Goal: Transaction & Acquisition: Purchase product/service

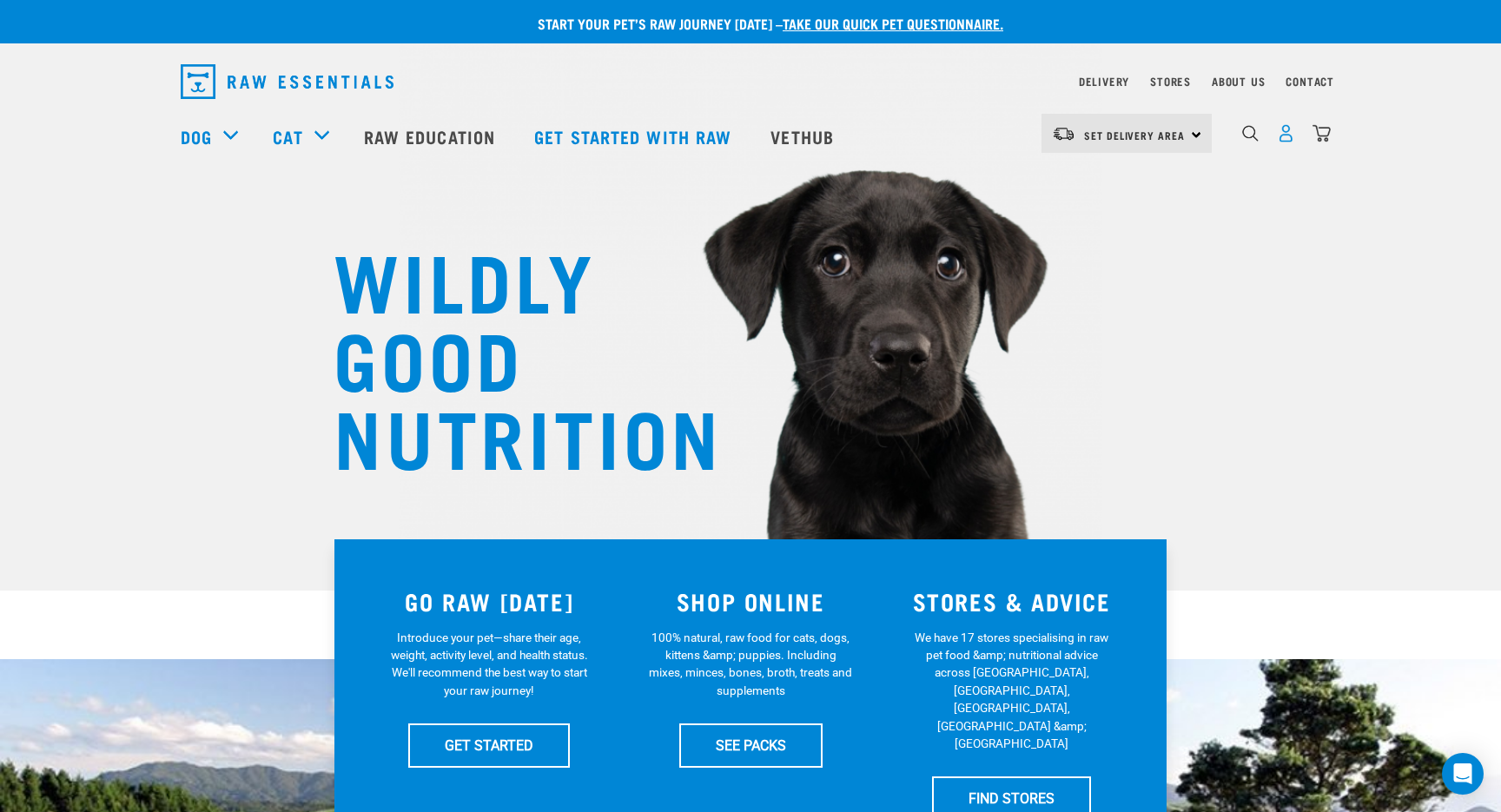
click at [1288, 139] on img "dropdown navigation" at bounding box center [1286, 133] width 19 height 19
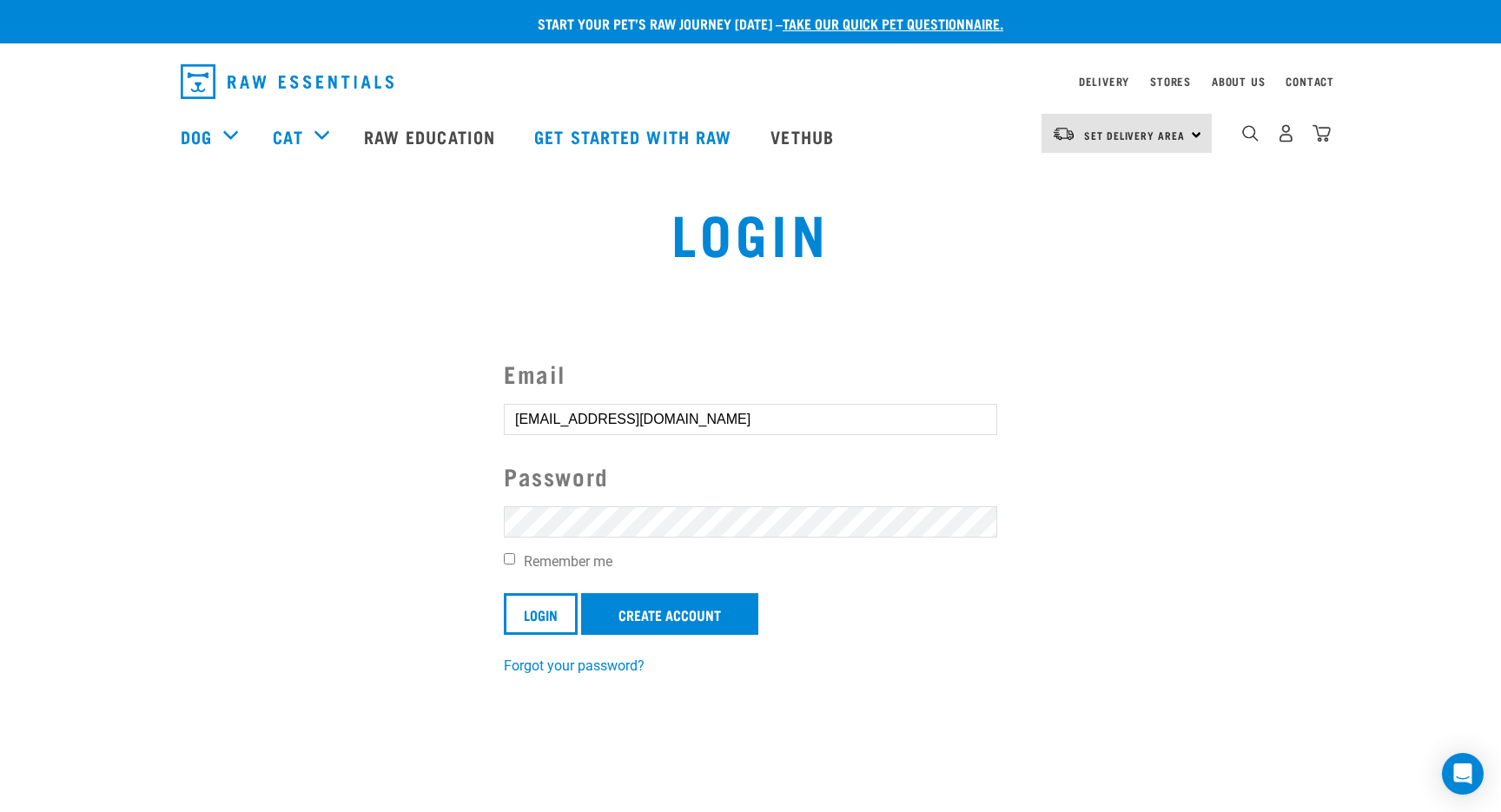
click at [541, 611] on input "Login" at bounding box center [540, 613] width 74 height 41
click at [527, 625] on input "Login" at bounding box center [540, 613] width 74 height 41
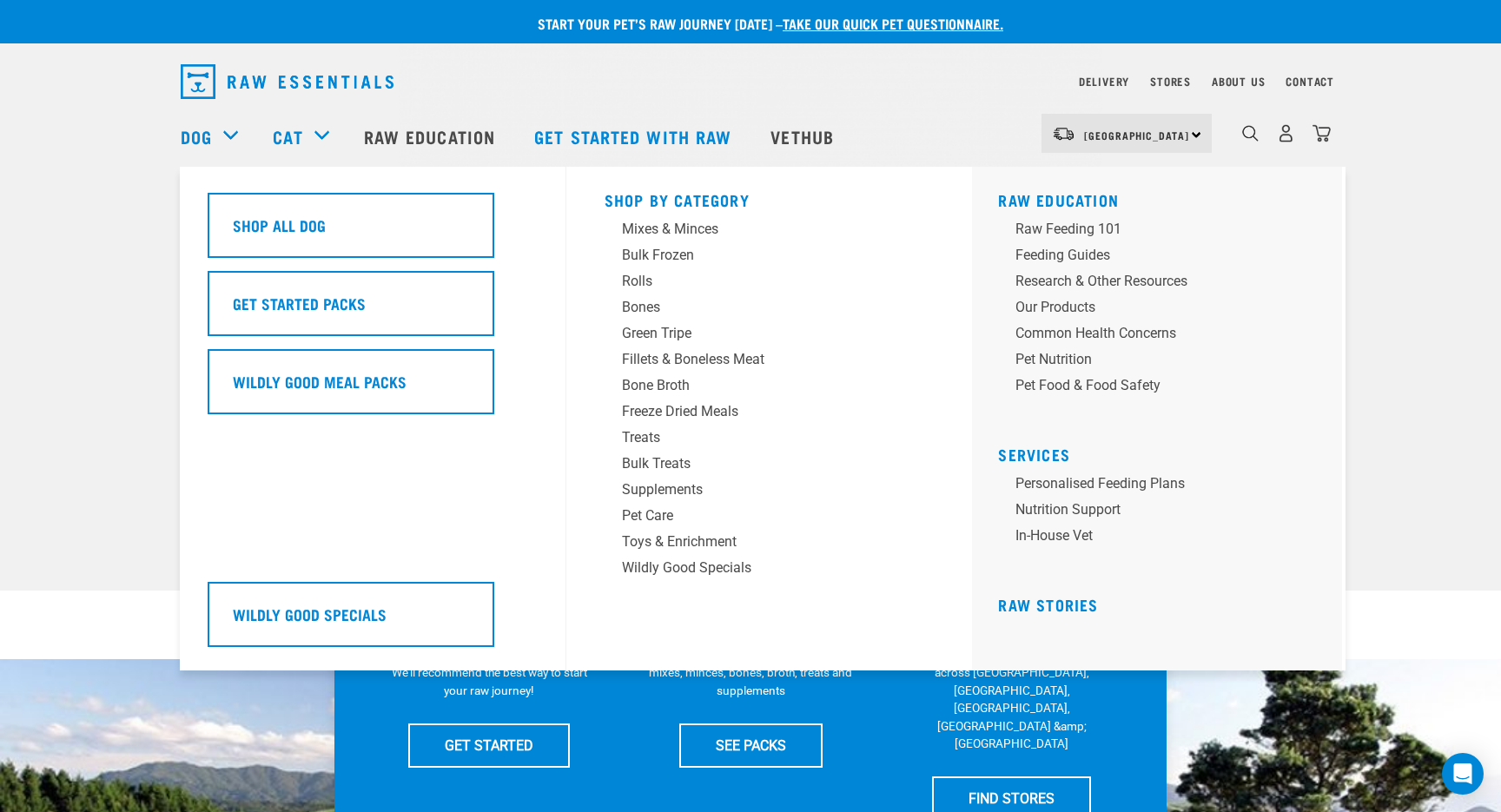
click at [217, 133] on div "Dog" at bounding box center [218, 136] width 75 height 70
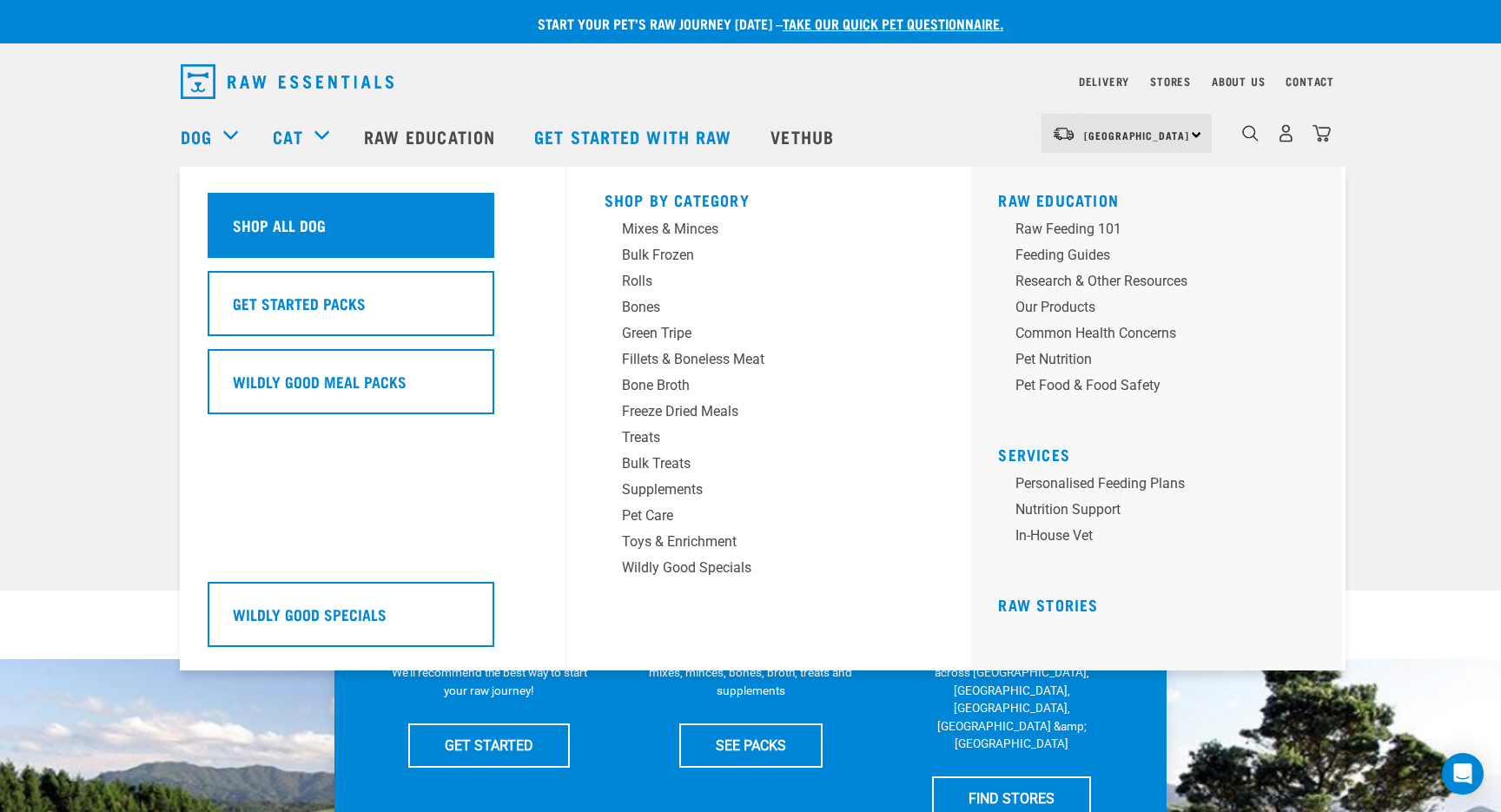
click at [280, 213] on h5 "Shop All Dog" at bounding box center [279, 224] width 92 height 23
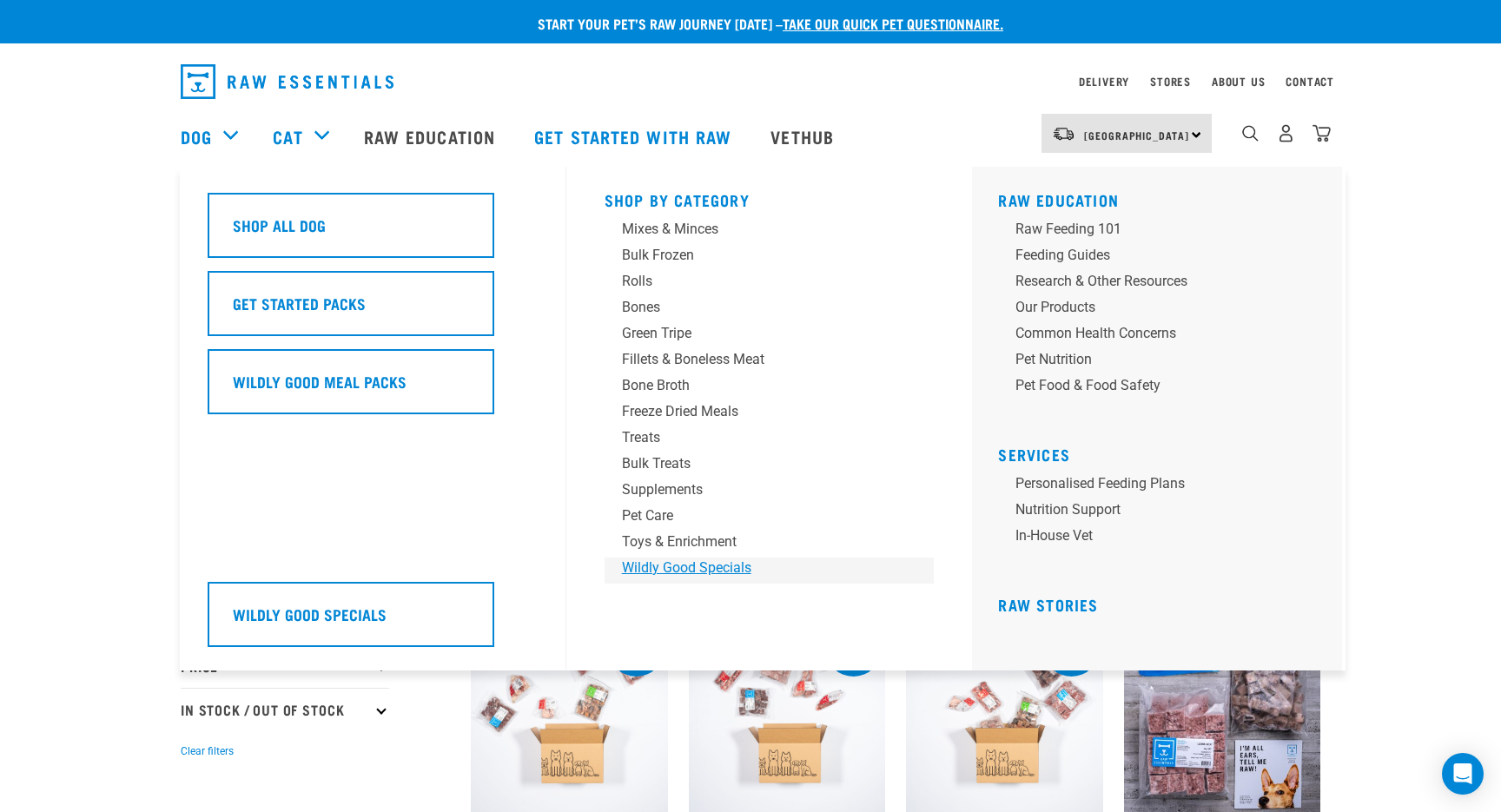
click at [708, 566] on div "Wildly Good Specials" at bounding box center [756, 567] width 270 height 21
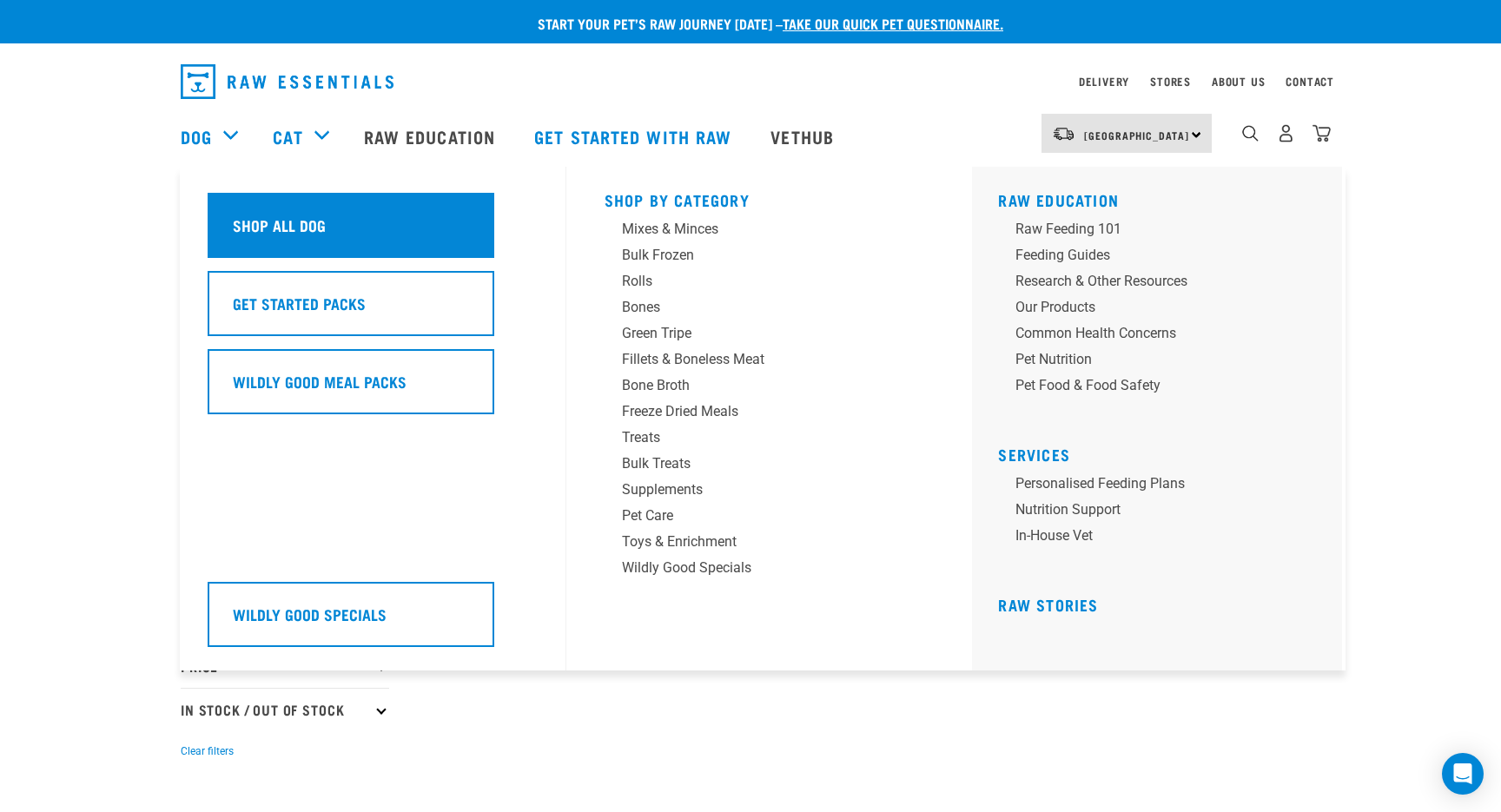
click at [288, 234] on div "Shop All Dog" at bounding box center [350, 225] width 286 height 65
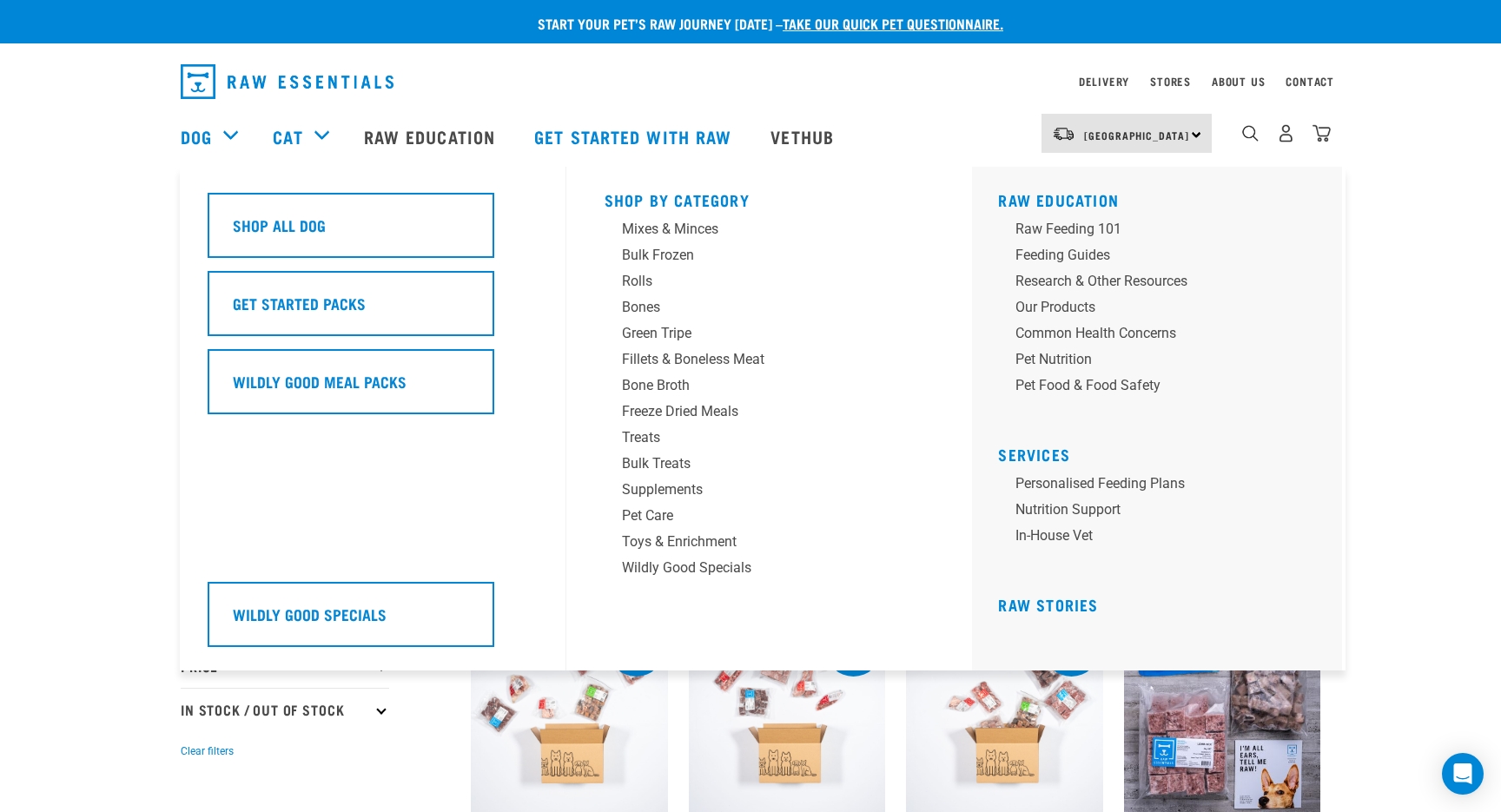
click at [278, 342] on link "Get Started Packs" at bounding box center [373, 309] width 330 height 78
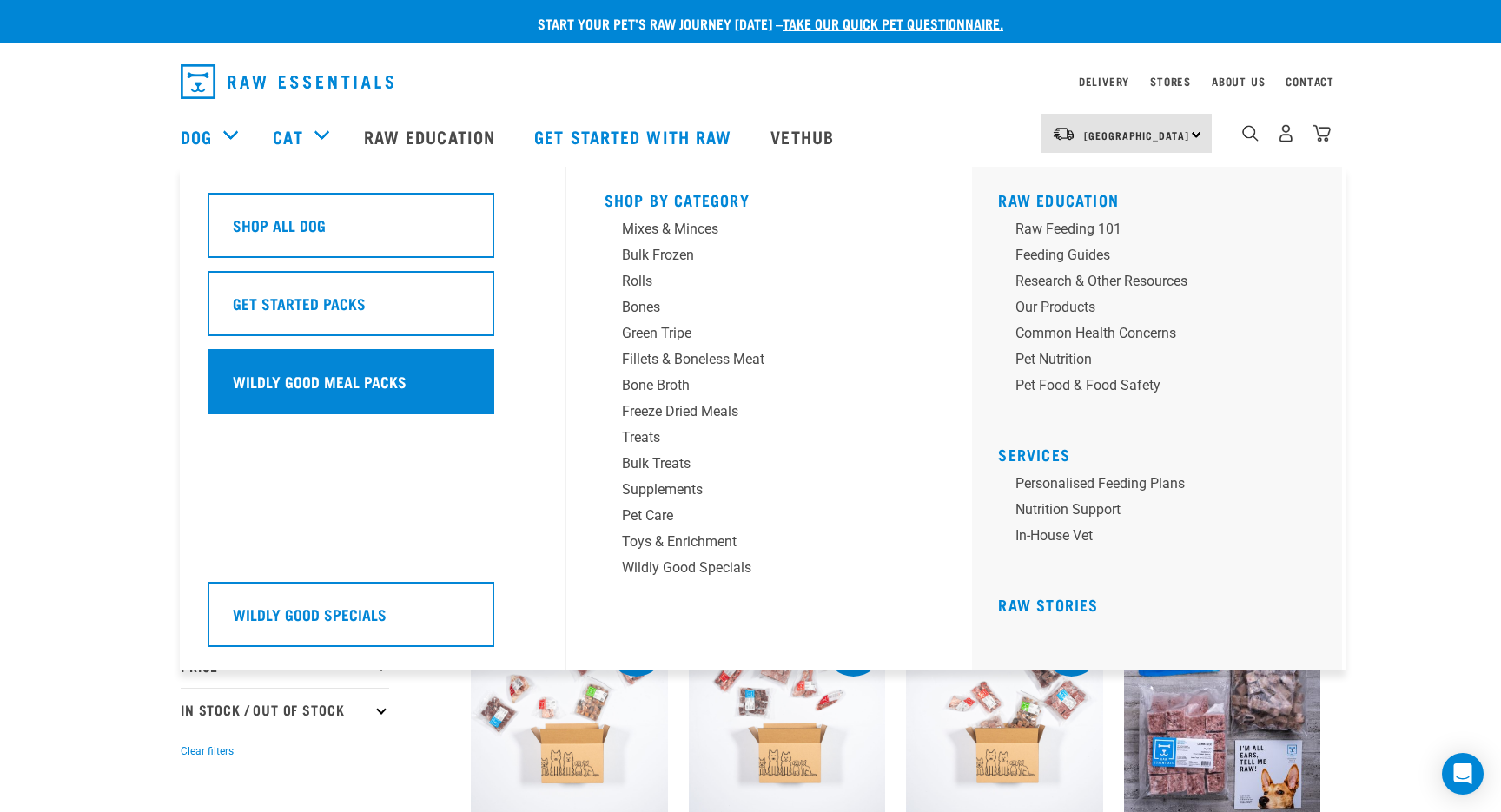
click at [278, 370] on h5 "Wildly Good Meal Packs" at bounding box center [320, 380] width 174 height 23
click at [277, 371] on h5 "Wildly Good Meal Packs" at bounding box center [320, 380] width 174 height 23
click at [309, 393] on div "Wildly Good Meal Packs" at bounding box center [350, 381] width 286 height 65
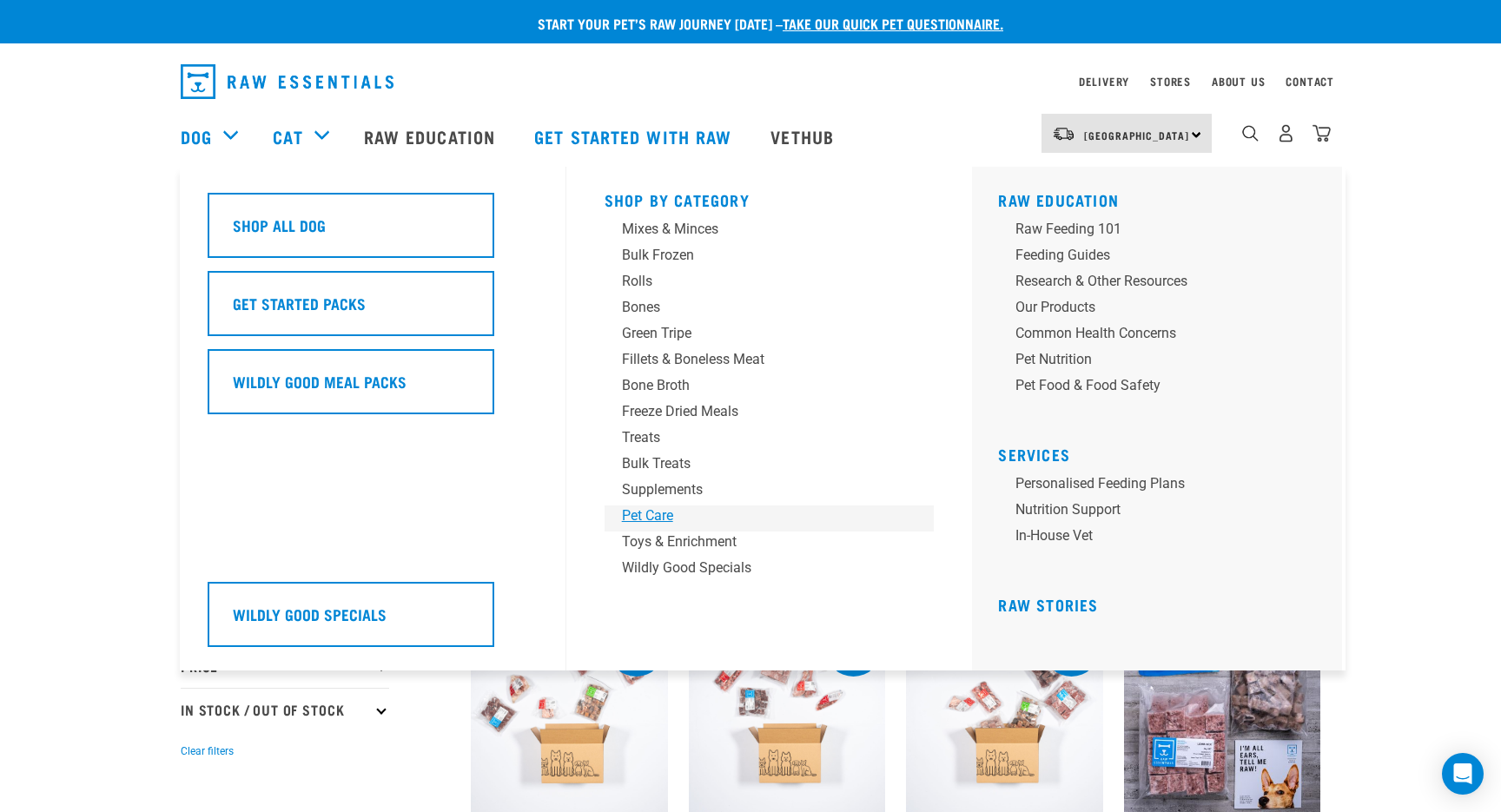
click at [609, 515] on link "Pet Care" at bounding box center [770, 518] width 330 height 26
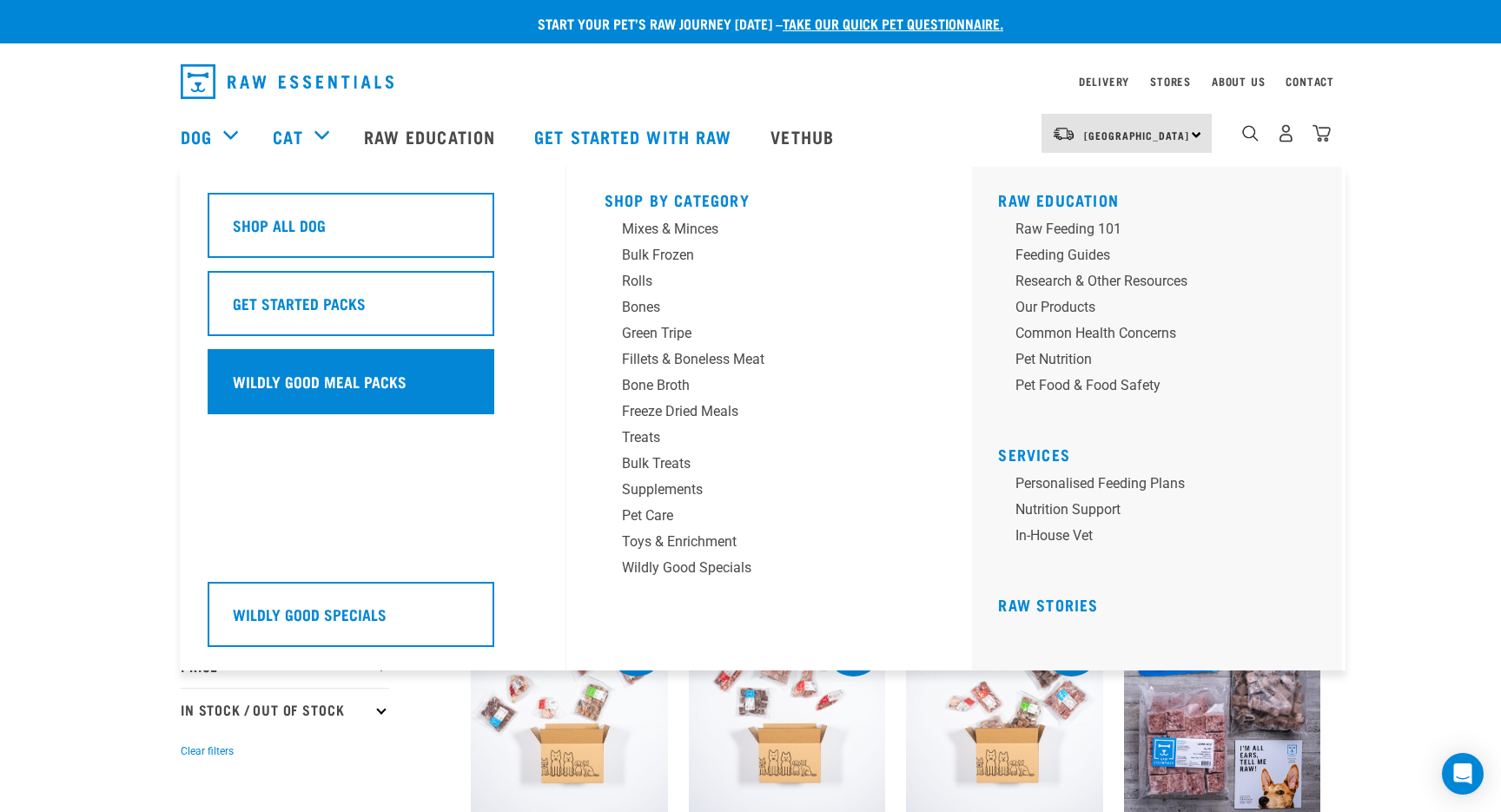
click at [424, 372] on div "Wildly Good Meal Packs" at bounding box center [350, 381] width 286 height 65
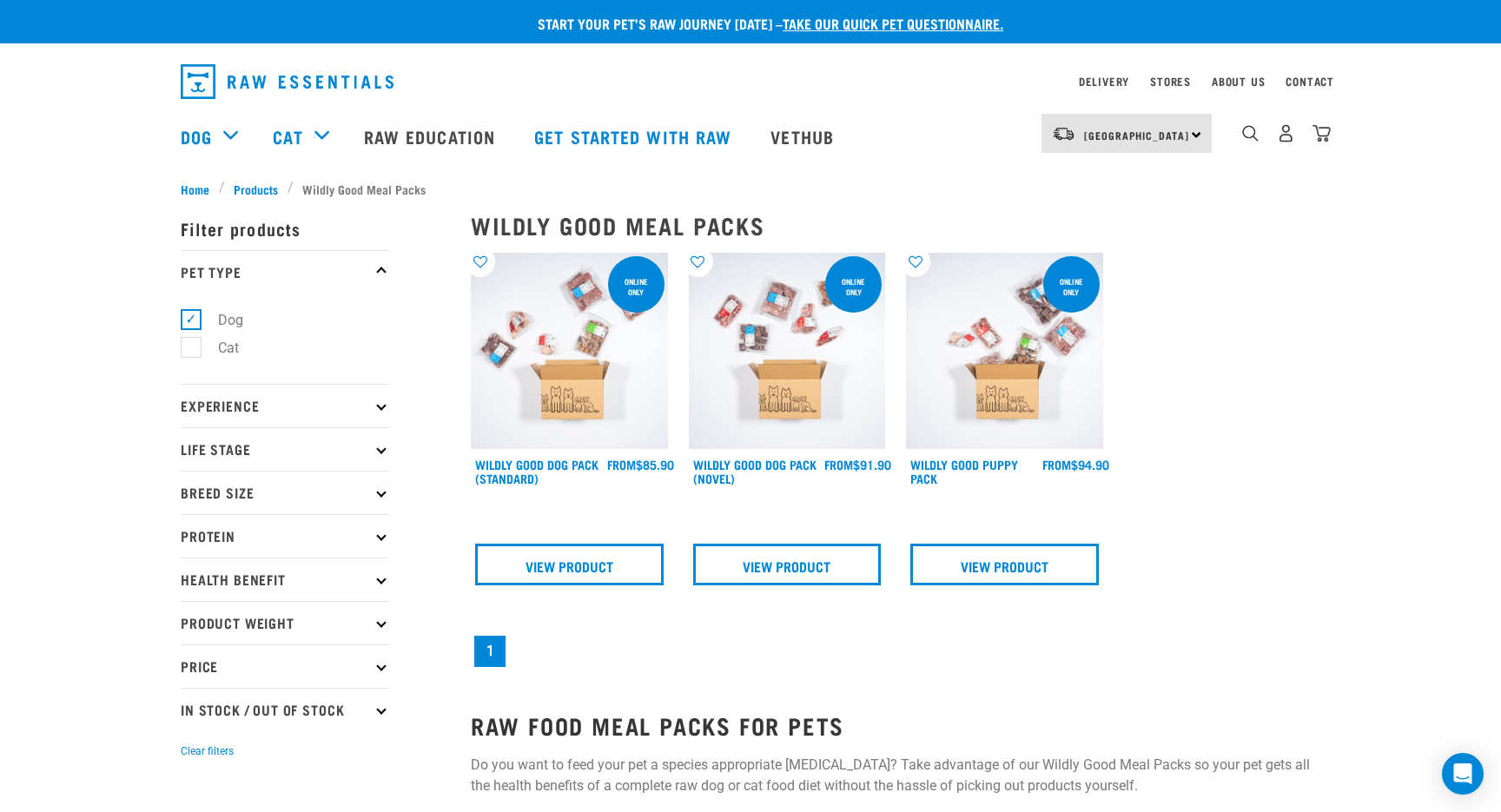
click at [424, 372] on div "× Filter products Pet Type Dog Cat Experience New Raw Feeder Experienced Raw Fe…" at bounding box center [315, 539] width 290 height 702
click at [623, 574] on link "View Product" at bounding box center [570, 564] width 189 height 41
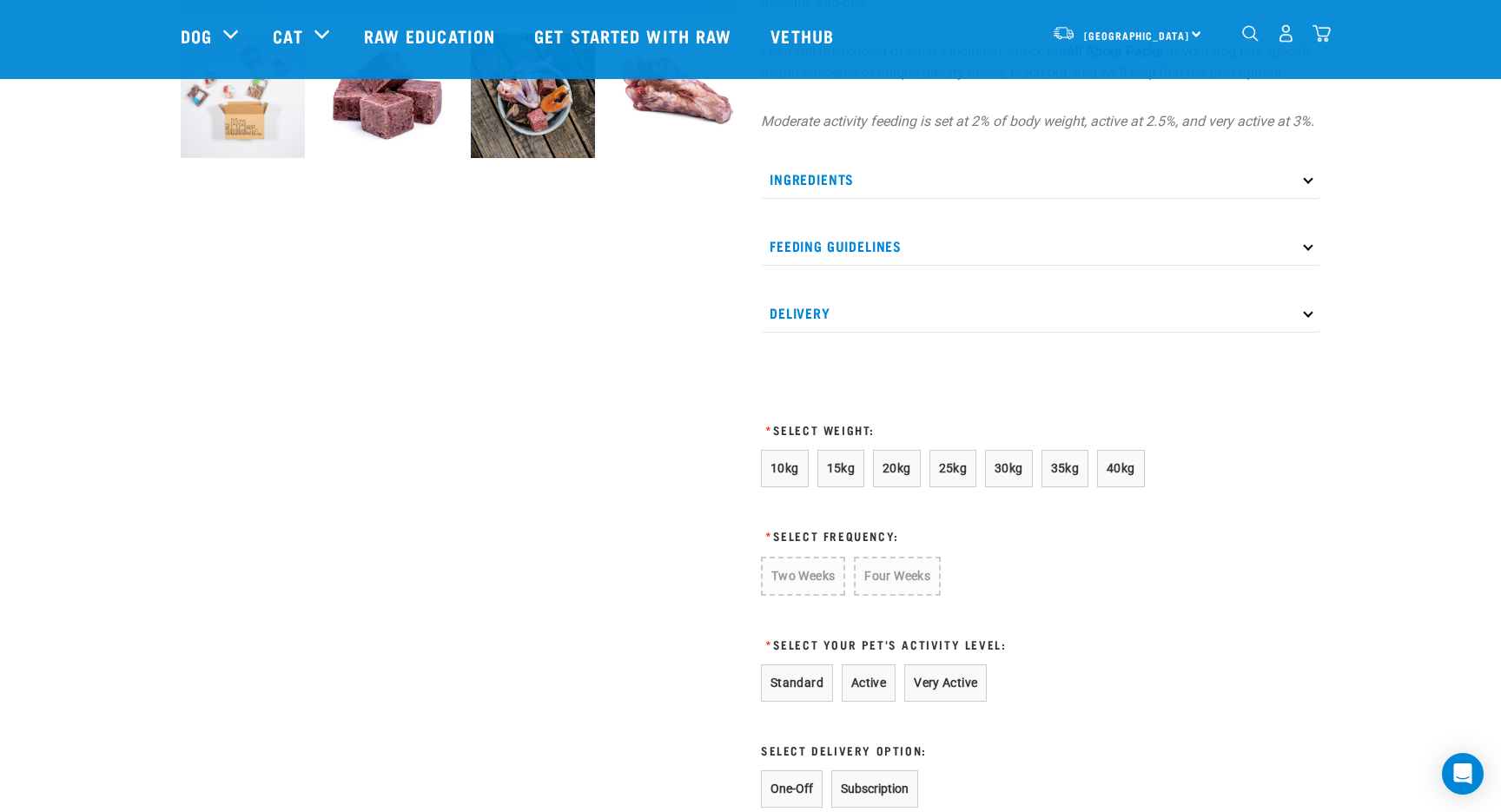
scroll to position [677, 0]
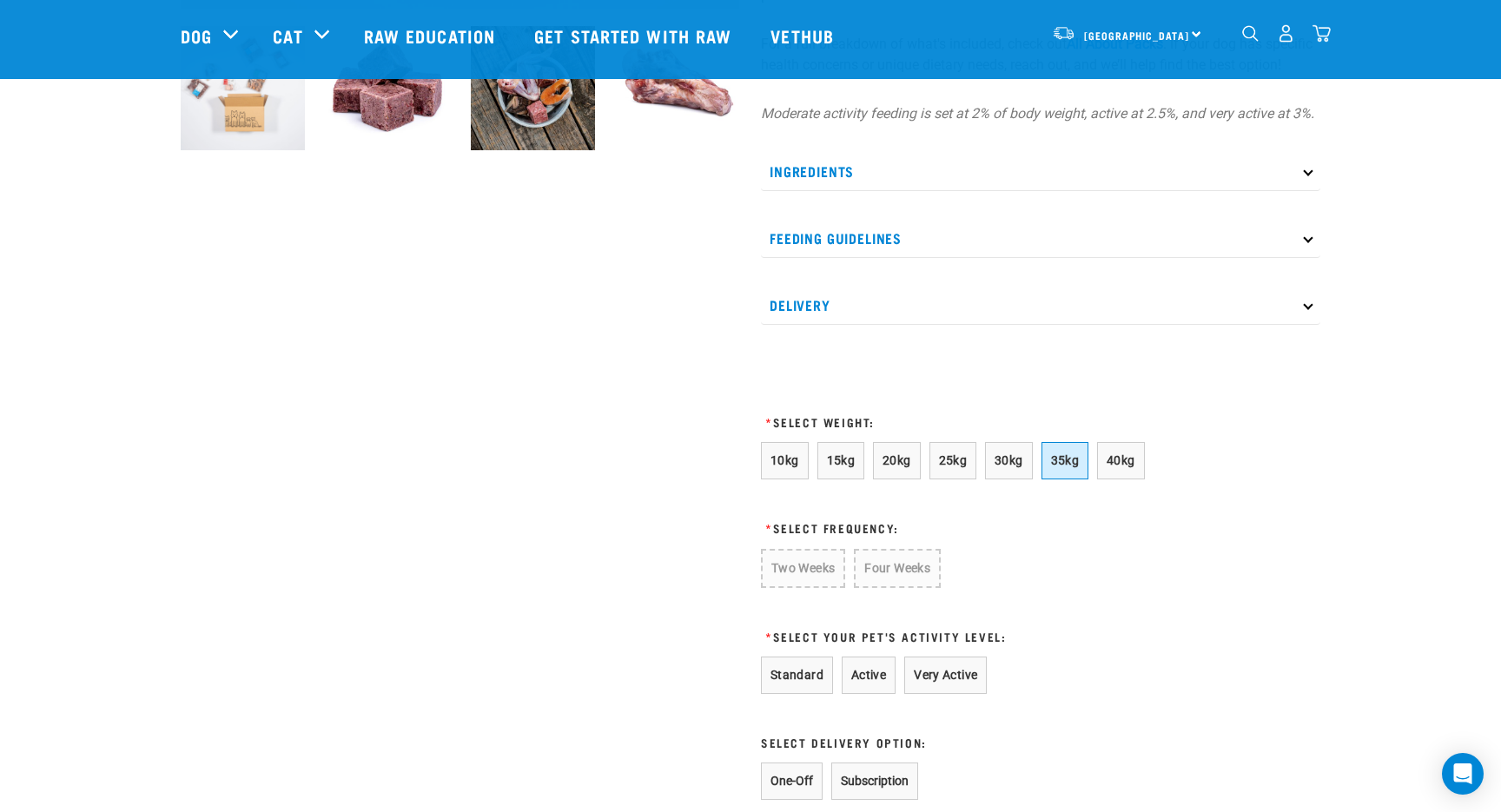
click at [1062, 479] on button "35kg" at bounding box center [1065, 460] width 48 height 37
click at [916, 586] on button "Four Weeks" at bounding box center [894, 567] width 86 height 37
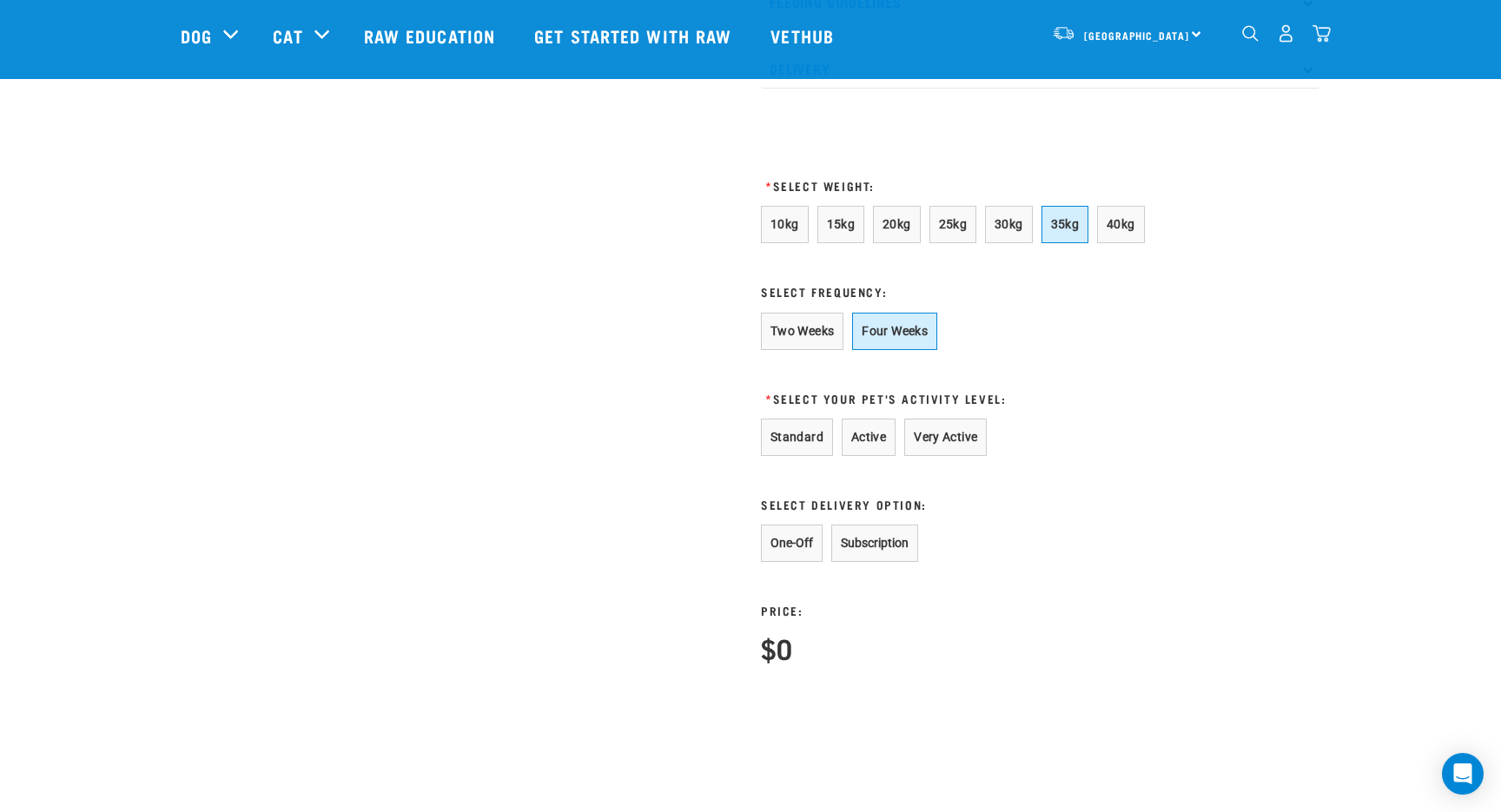
scroll to position [942, 0]
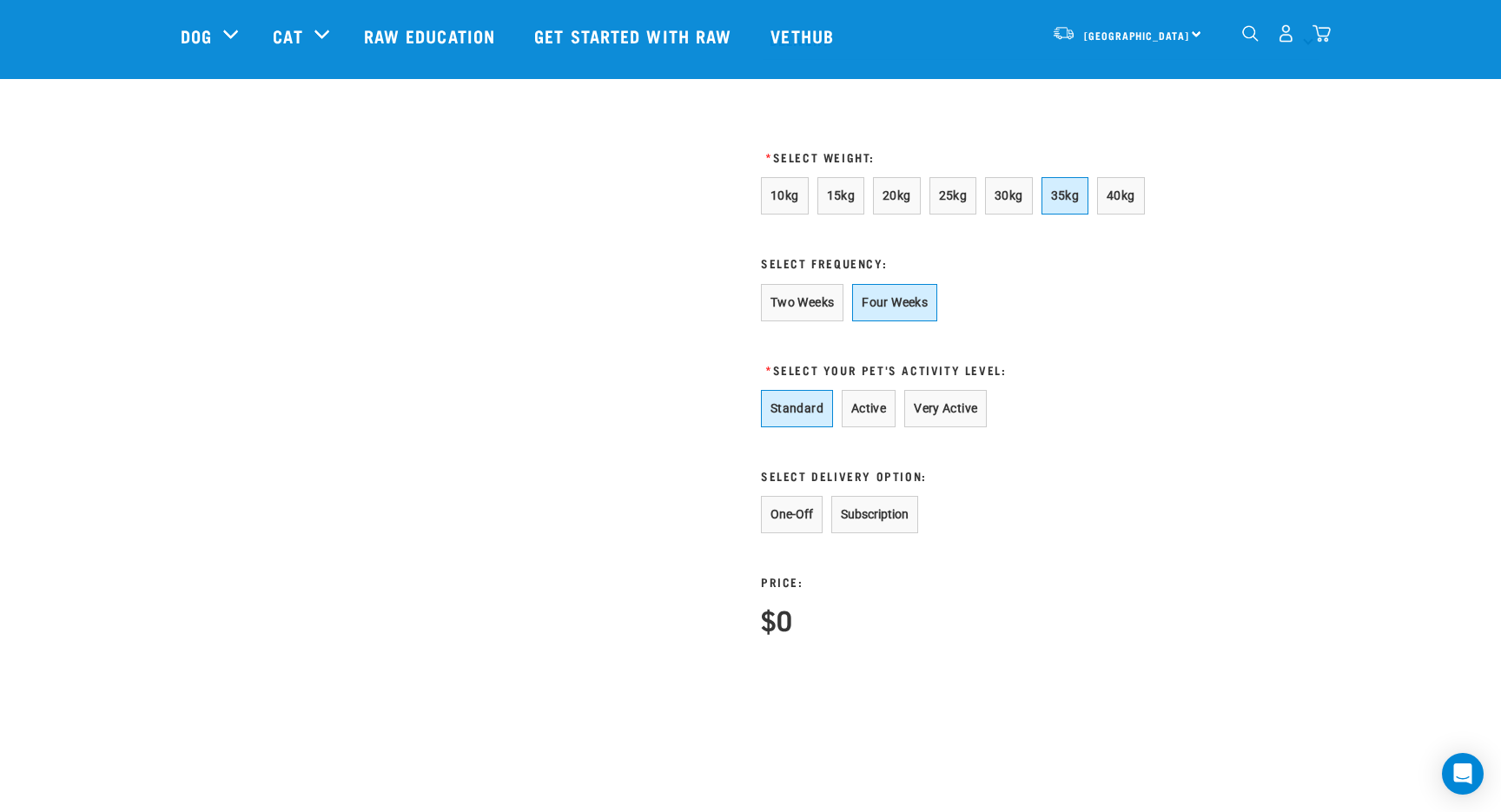
click at [793, 427] on button "Standard" at bounding box center [796, 408] width 72 height 37
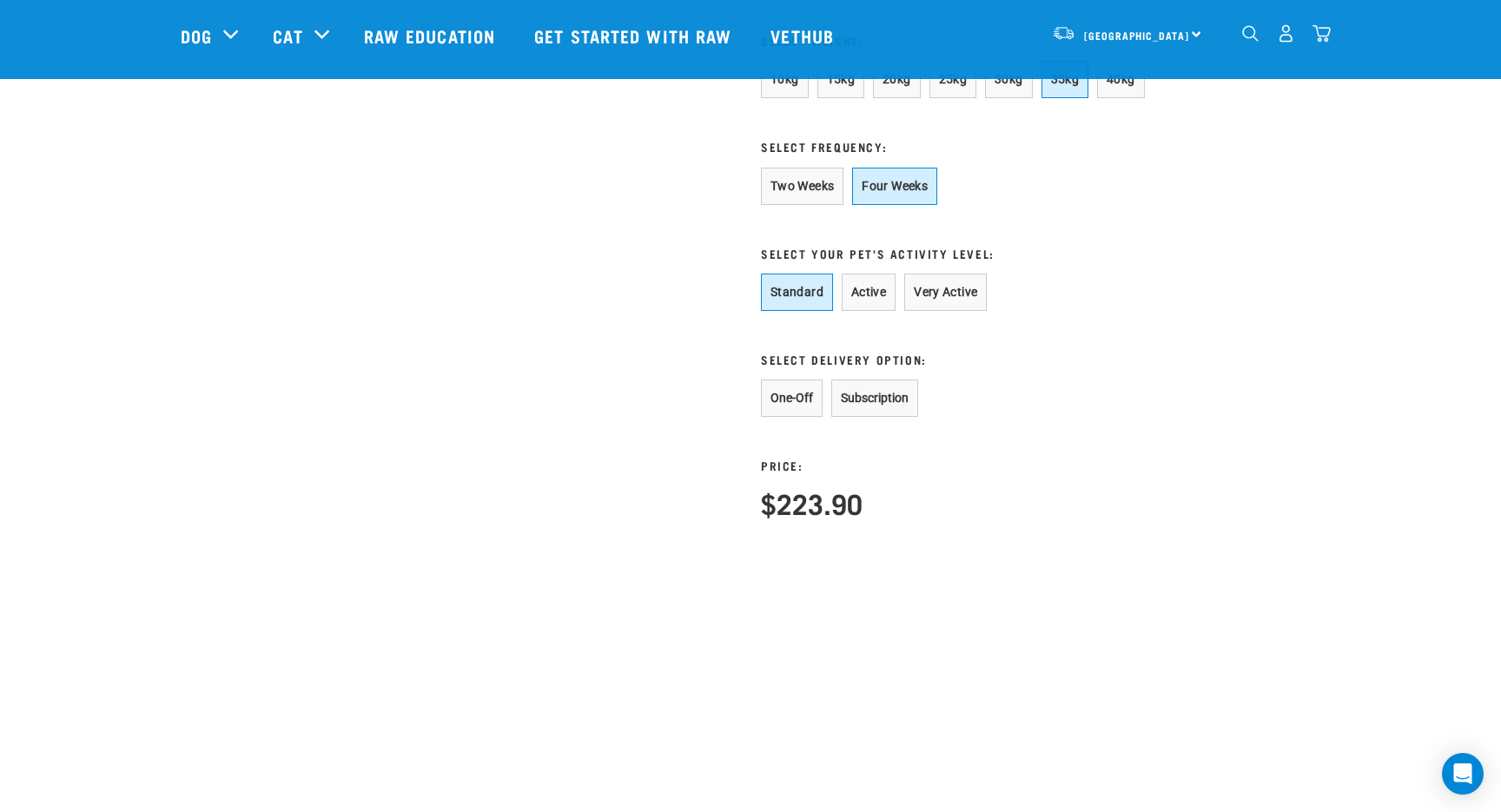
scroll to position [1060, 0]
click at [869, 309] on button "Active" at bounding box center [869, 290] width 54 height 37
click at [799, 309] on button "Standard" at bounding box center [796, 290] width 72 height 37
click at [861, 309] on button "Active" at bounding box center [869, 290] width 54 height 37
click at [784, 309] on button "Standard" at bounding box center [796, 290] width 72 height 37
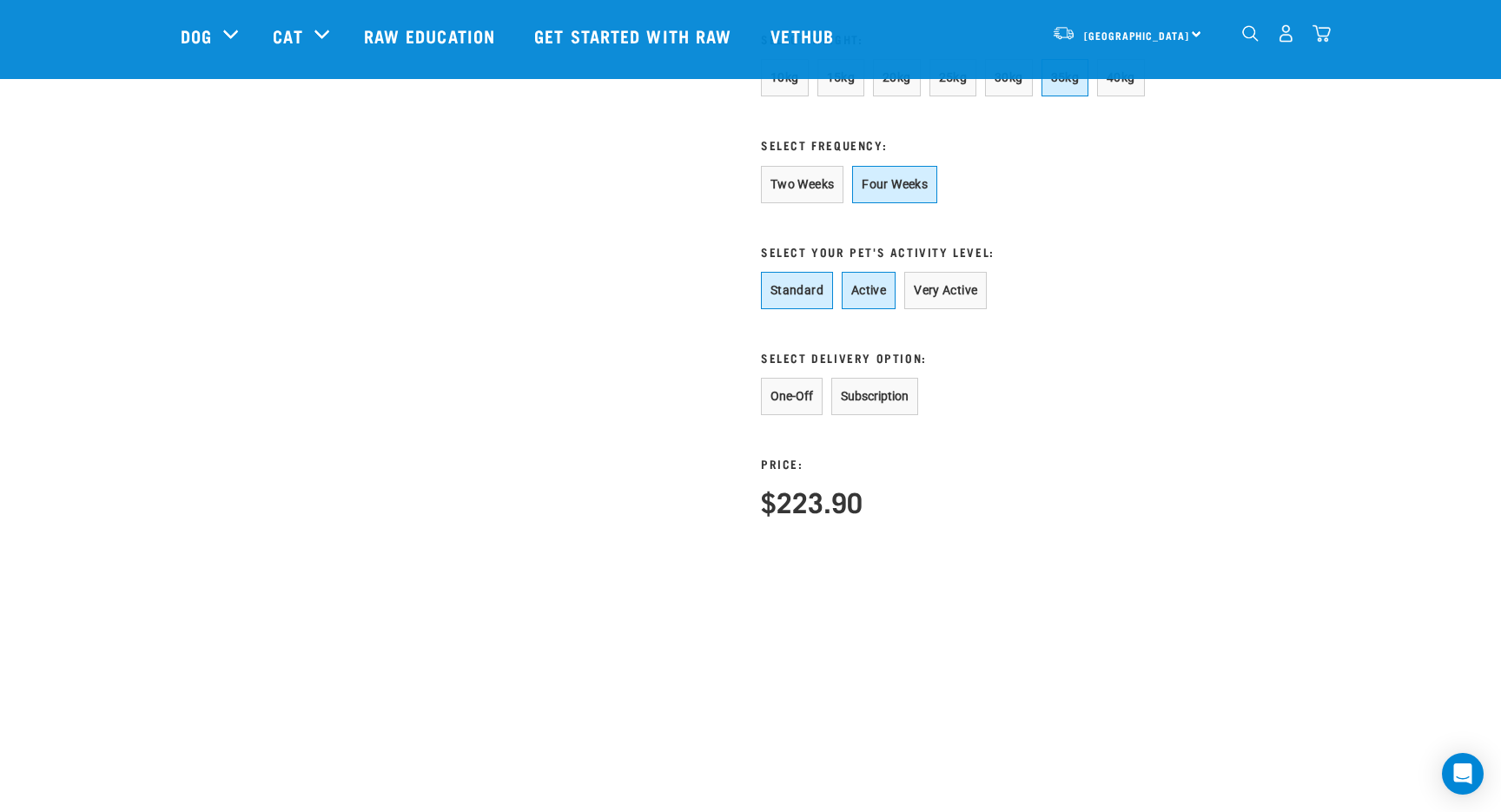
click at [863, 309] on button "Active" at bounding box center [869, 290] width 54 height 37
click at [802, 309] on button "Standard" at bounding box center [796, 290] width 72 height 37
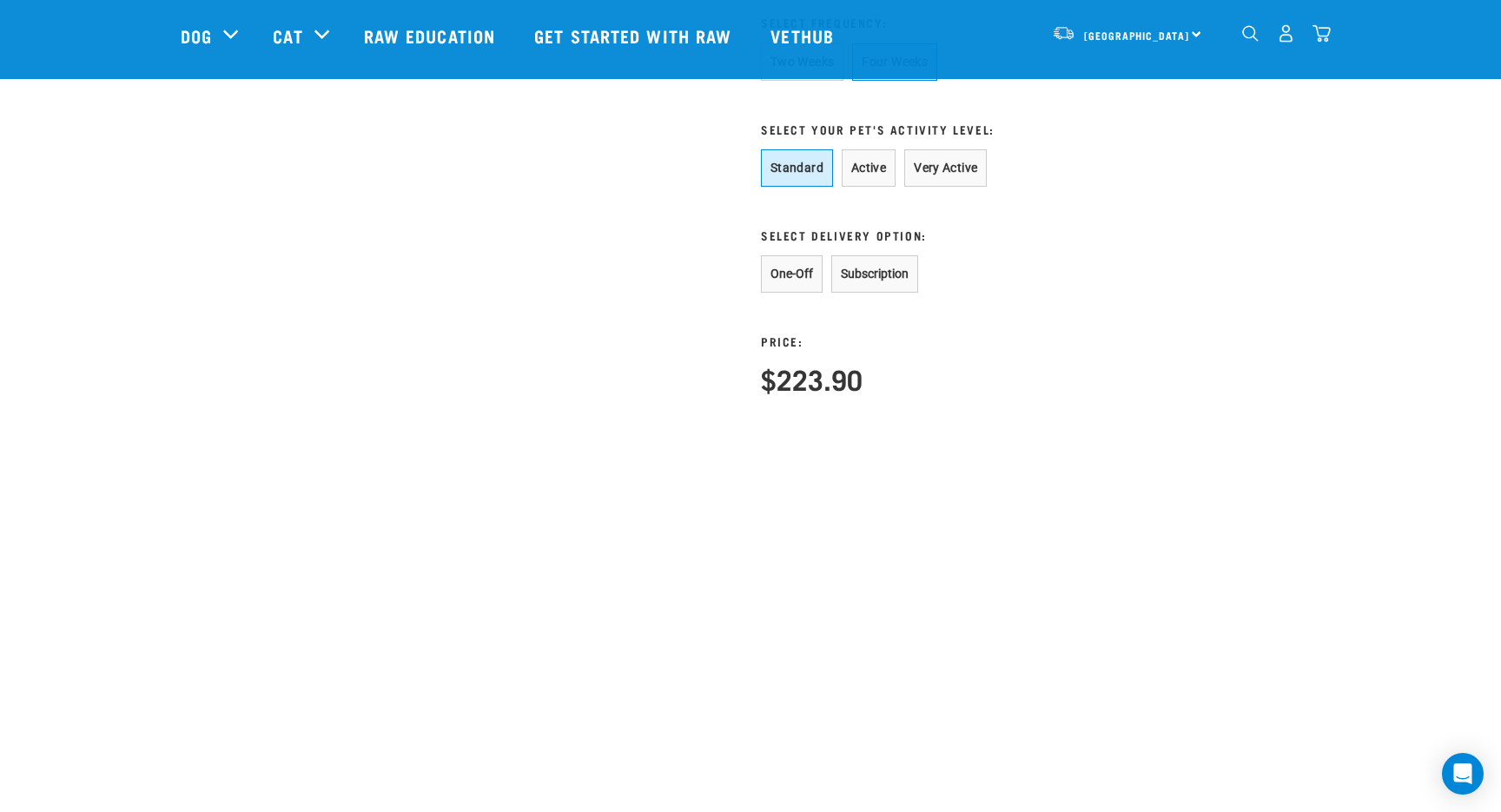
scroll to position [1181, 0]
click at [794, 294] on button "One-Off" at bounding box center [791, 275] width 62 height 37
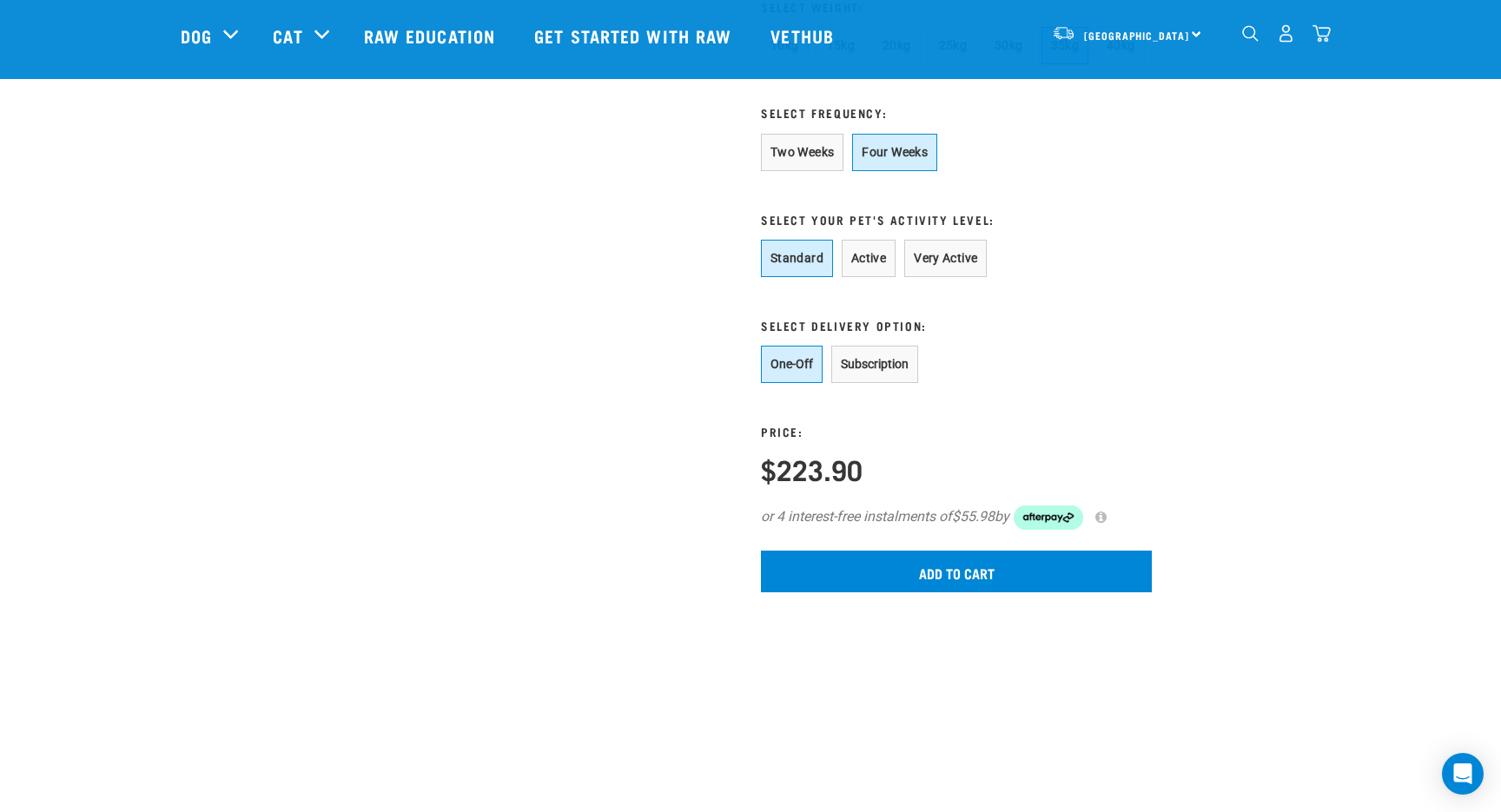
scroll to position [1086, 0]
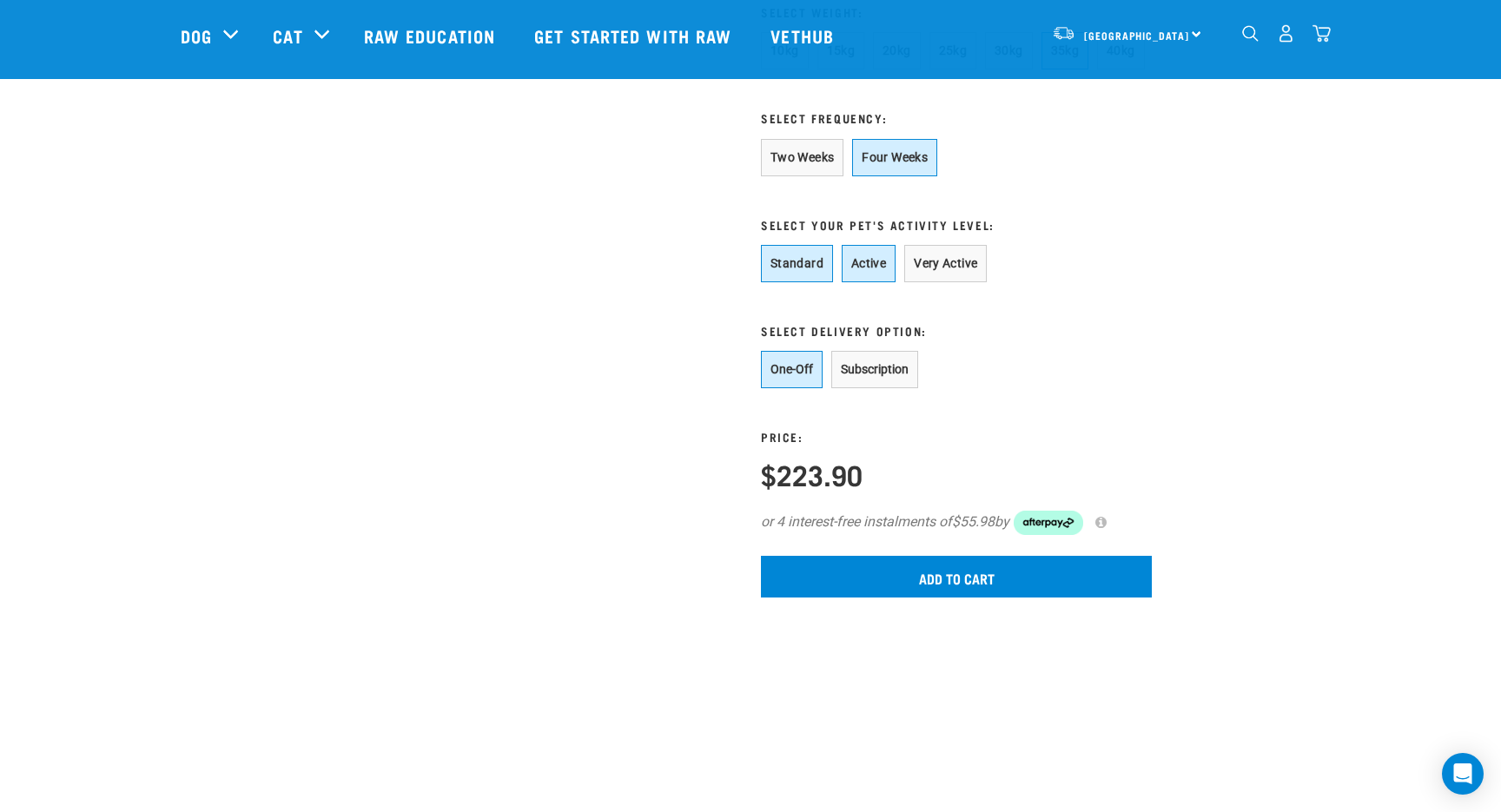
click at [856, 282] on button "Active" at bounding box center [869, 263] width 54 height 37
click at [779, 282] on button "Standard" at bounding box center [796, 263] width 72 height 37
click at [909, 597] on input "Add to cart" at bounding box center [955, 576] width 390 height 41
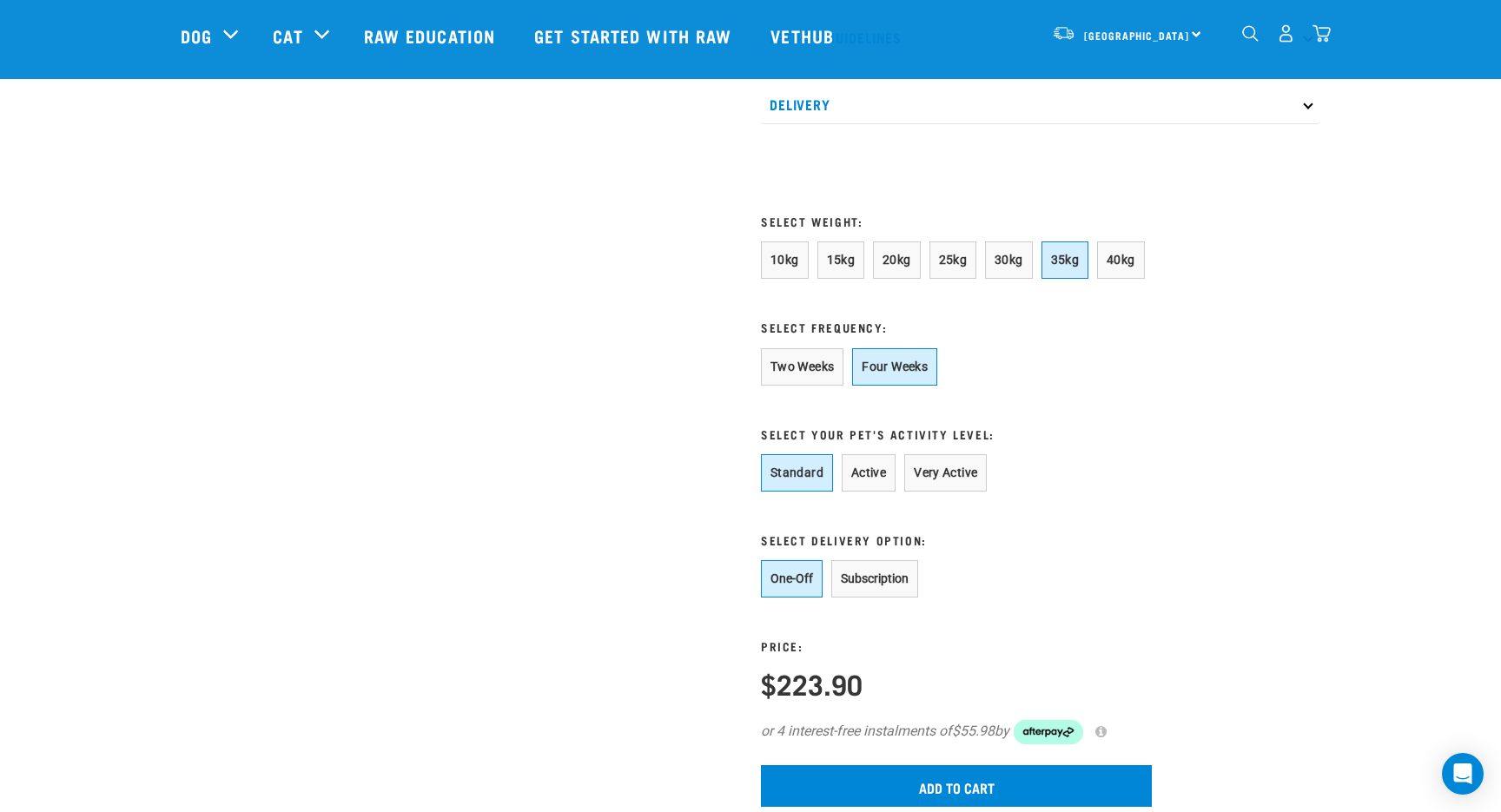
scroll to position [0, 0]
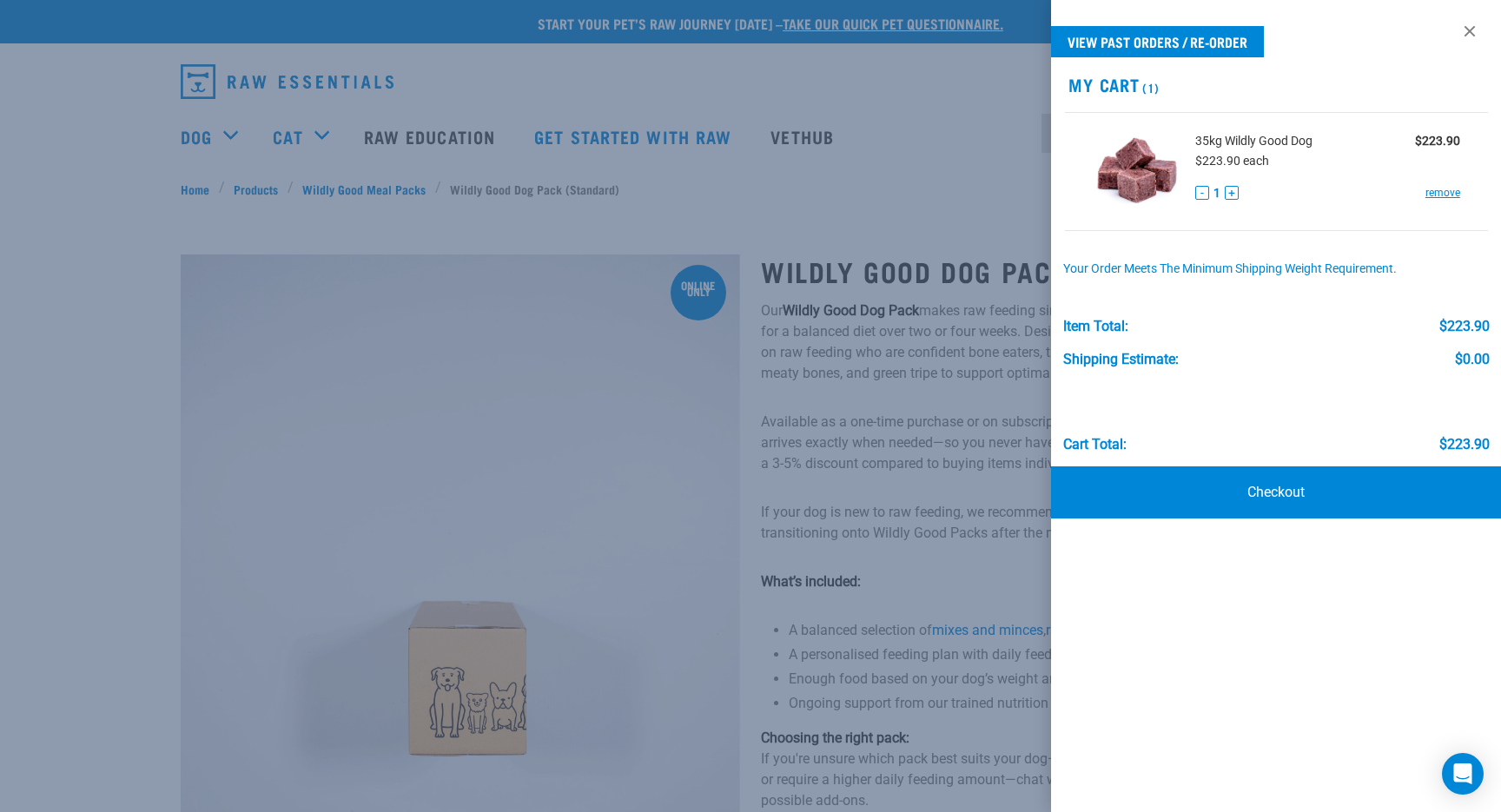
click at [227, 137] on div at bounding box center [750, 406] width 1501 height 812
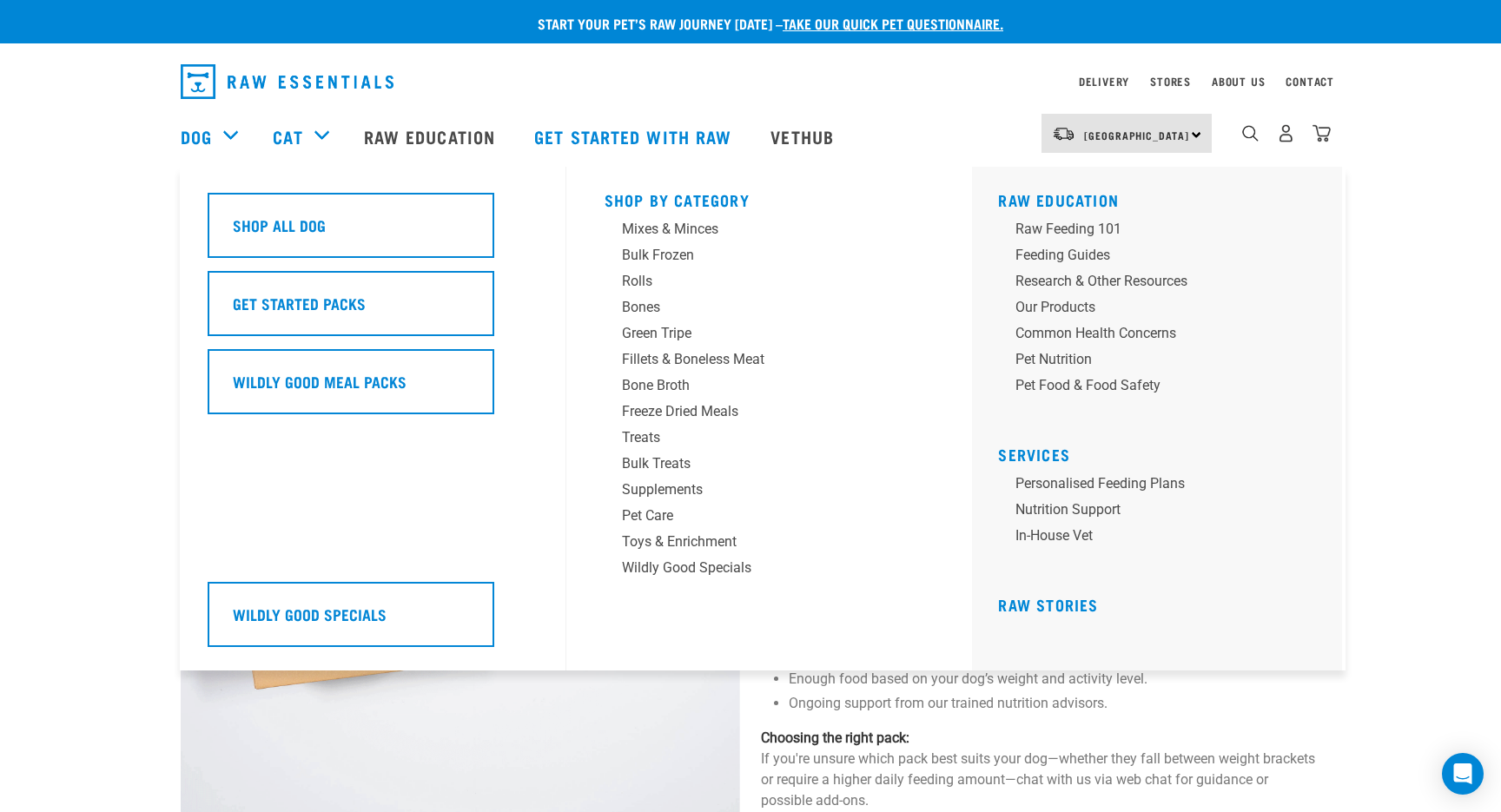
click at [214, 135] on div "Dog" at bounding box center [218, 136] width 75 height 70
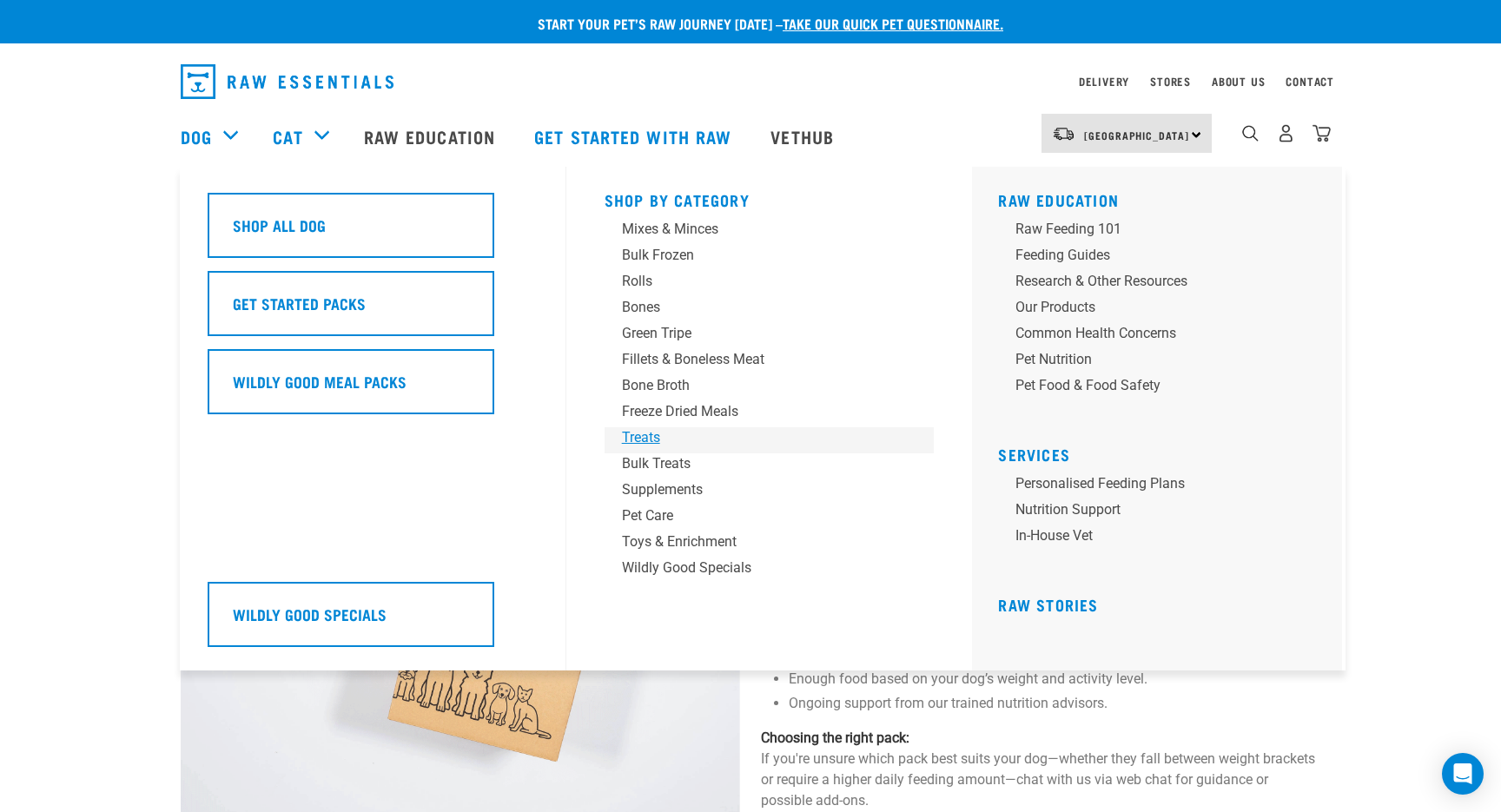
click at [654, 439] on div "Treats" at bounding box center [756, 436] width 270 height 21
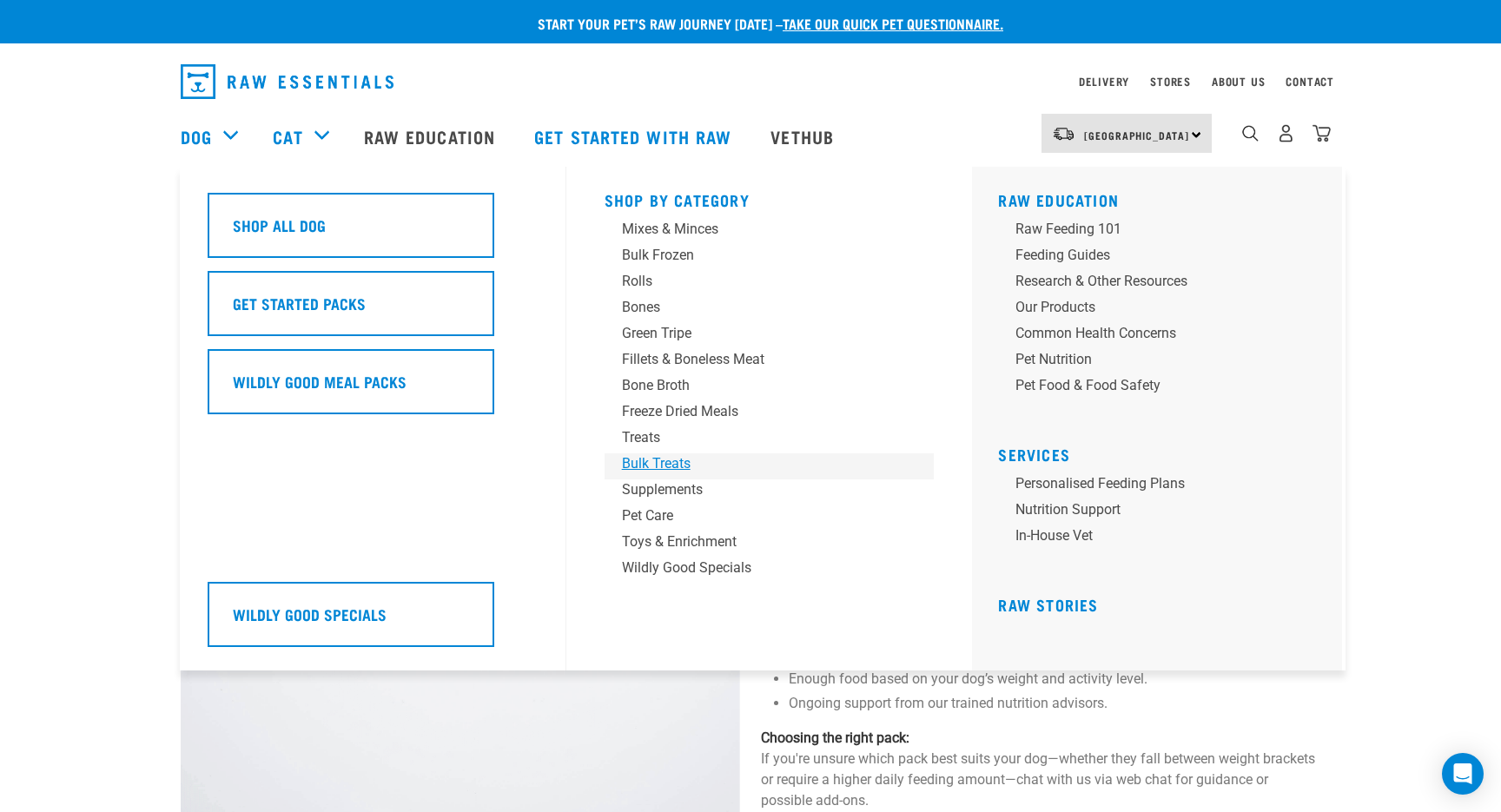
click at [654, 464] on div "Bulk Treats" at bounding box center [756, 463] width 270 height 21
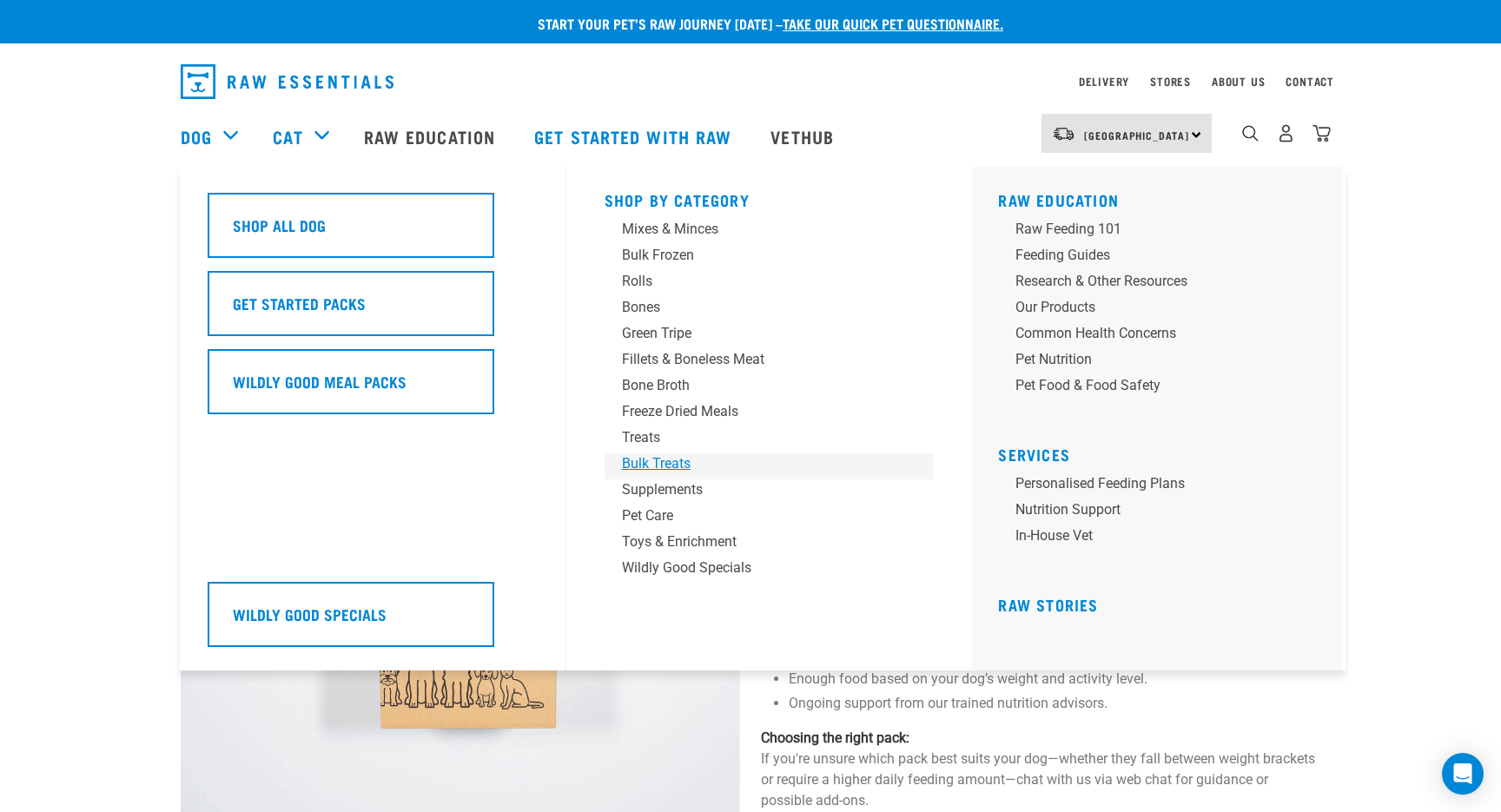
click at [654, 464] on div "Bulk Treats" at bounding box center [756, 463] width 270 height 21
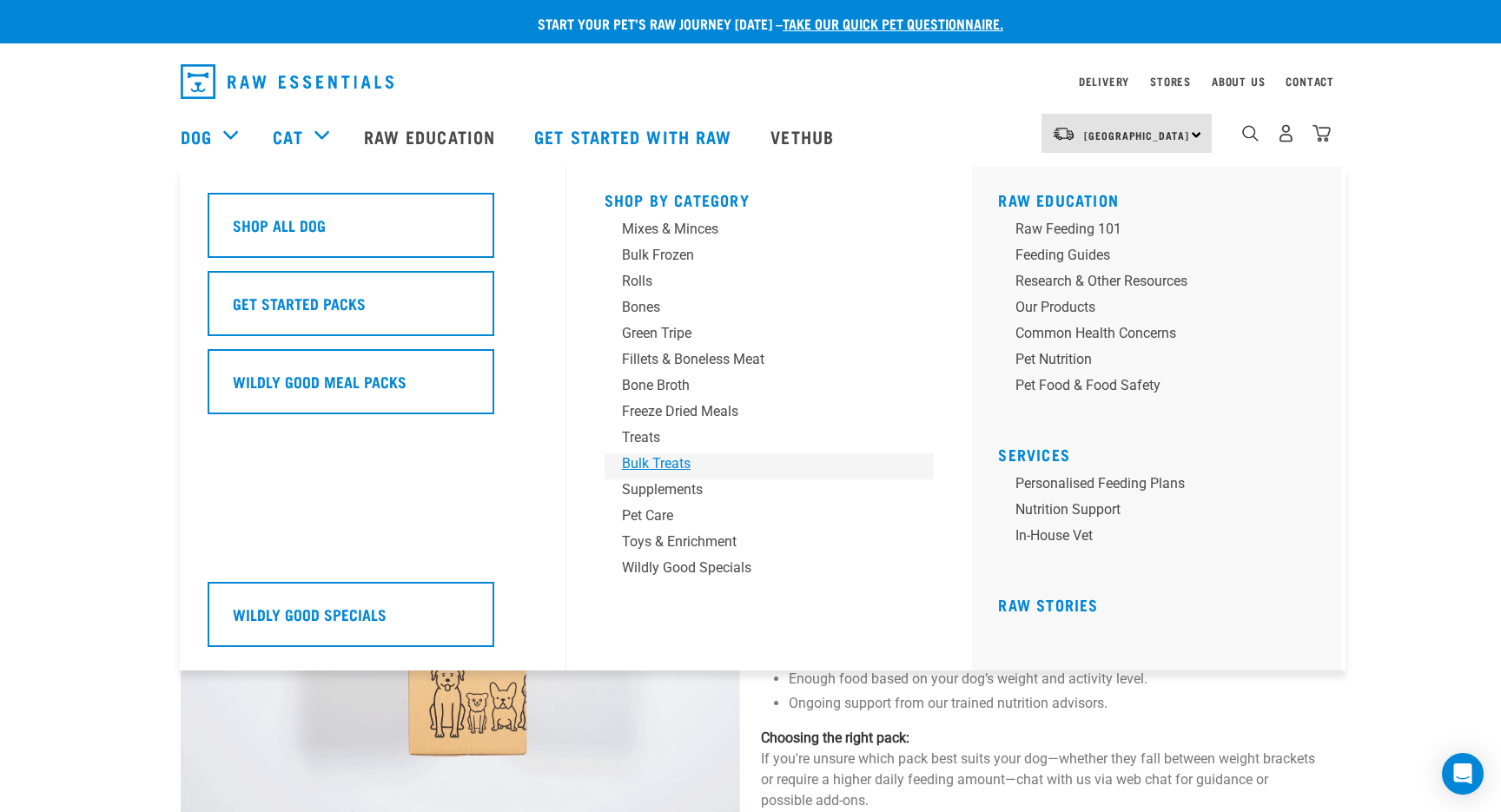
click at [675, 463] on div "Bulk Treats" at bounding box center [756, 463] width 270 height 21
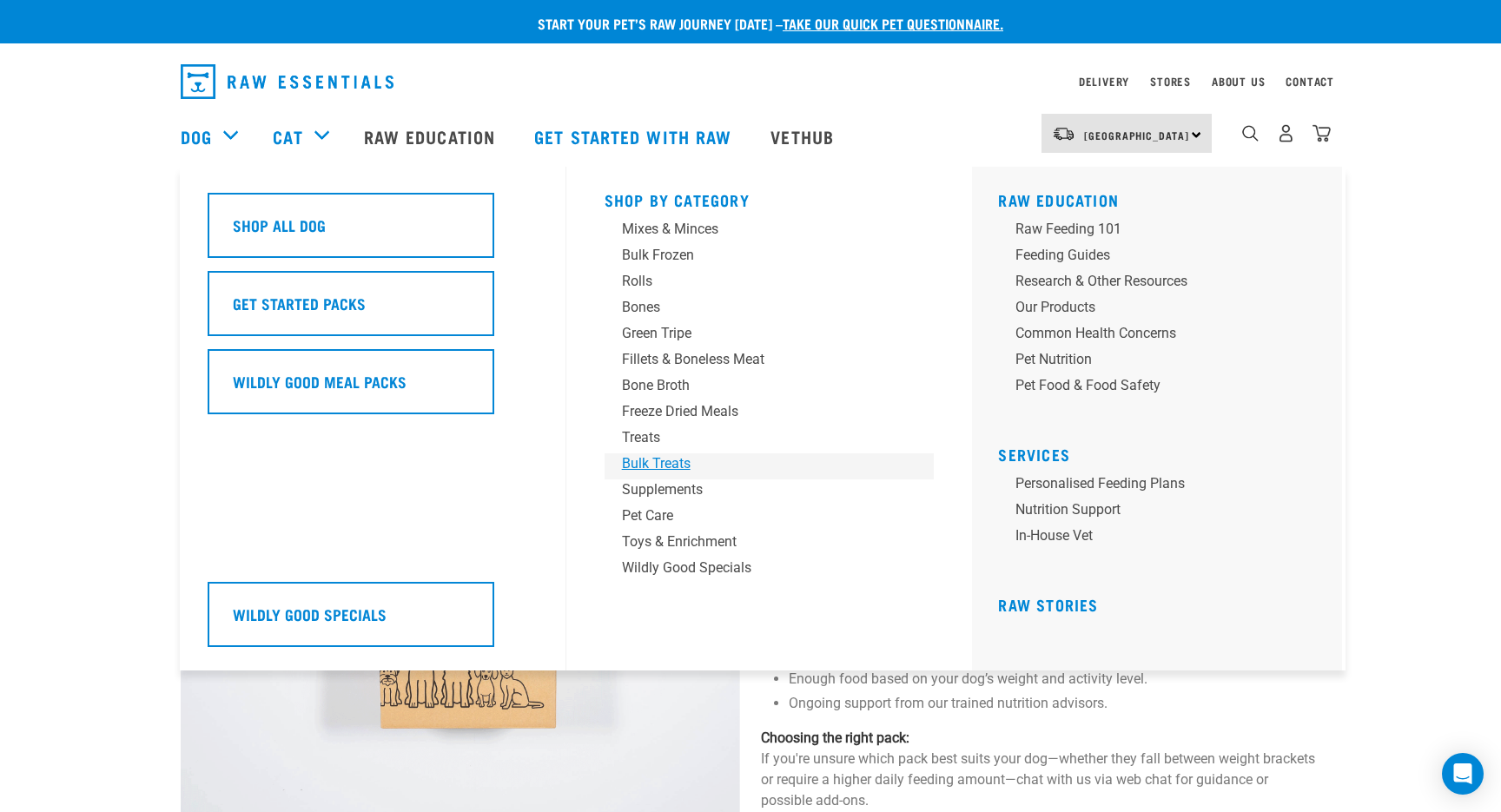
click at [678, 463] on div "Bulk Treats" at bounding box center [756, 463] width 270 height 21
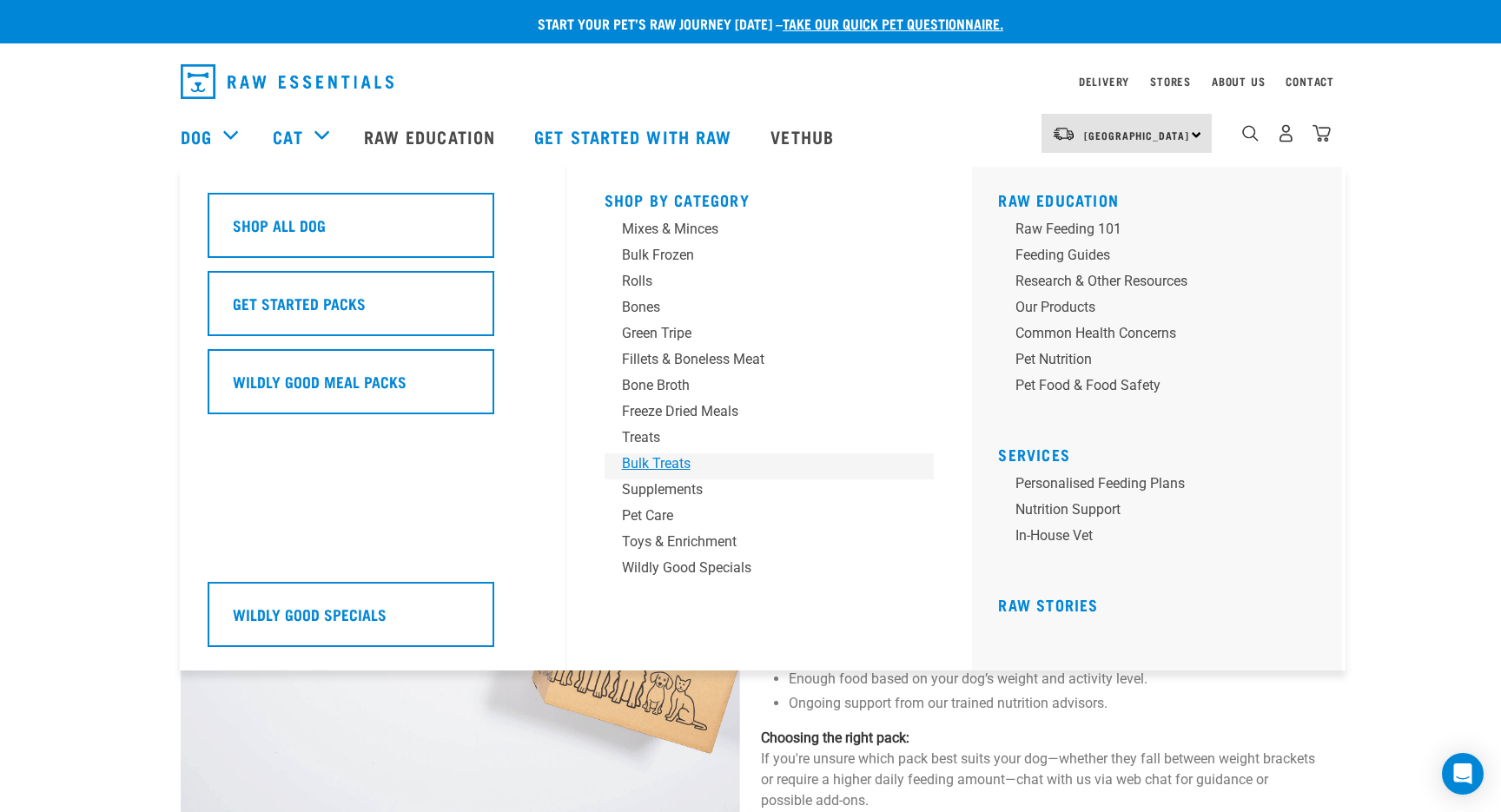
click at [660, 465] on div "Bulk Treats" at bounding box center [756, 463] width 270 height 21
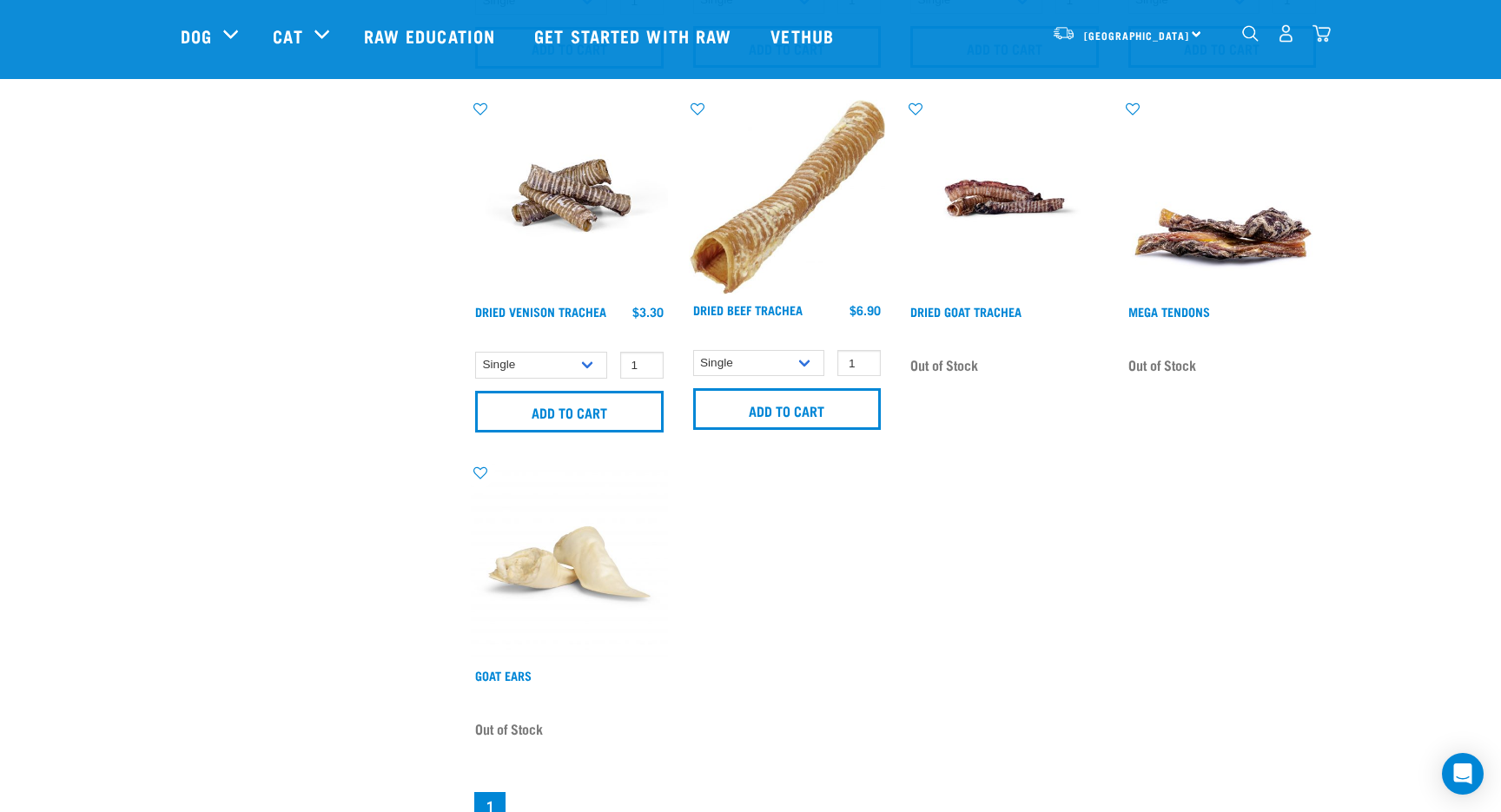
scroll to position [1482, 0]
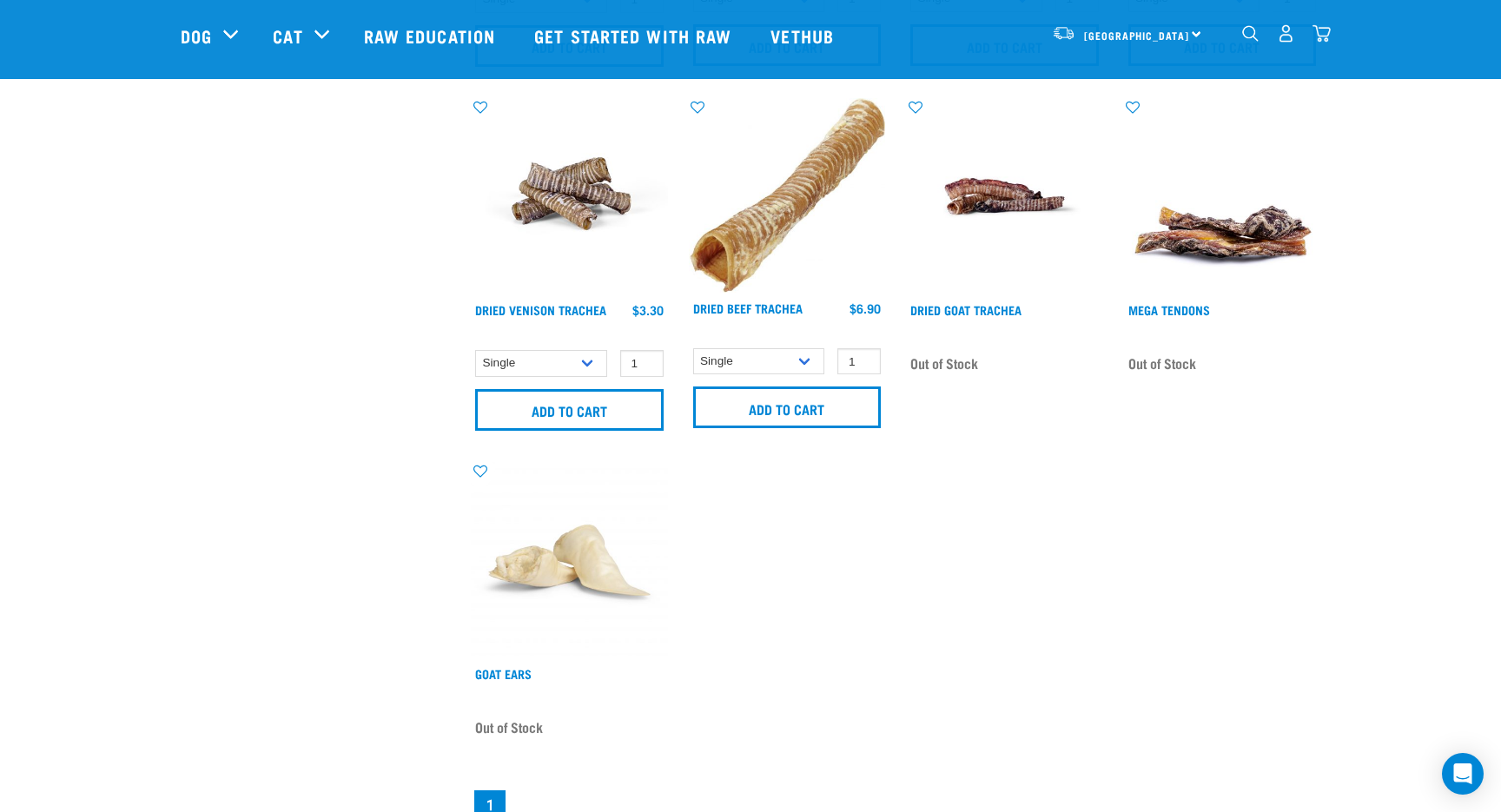
click at [1242, 33] on img "dropdown navigation" at bounding box center [1250, 33] width 17 height 17
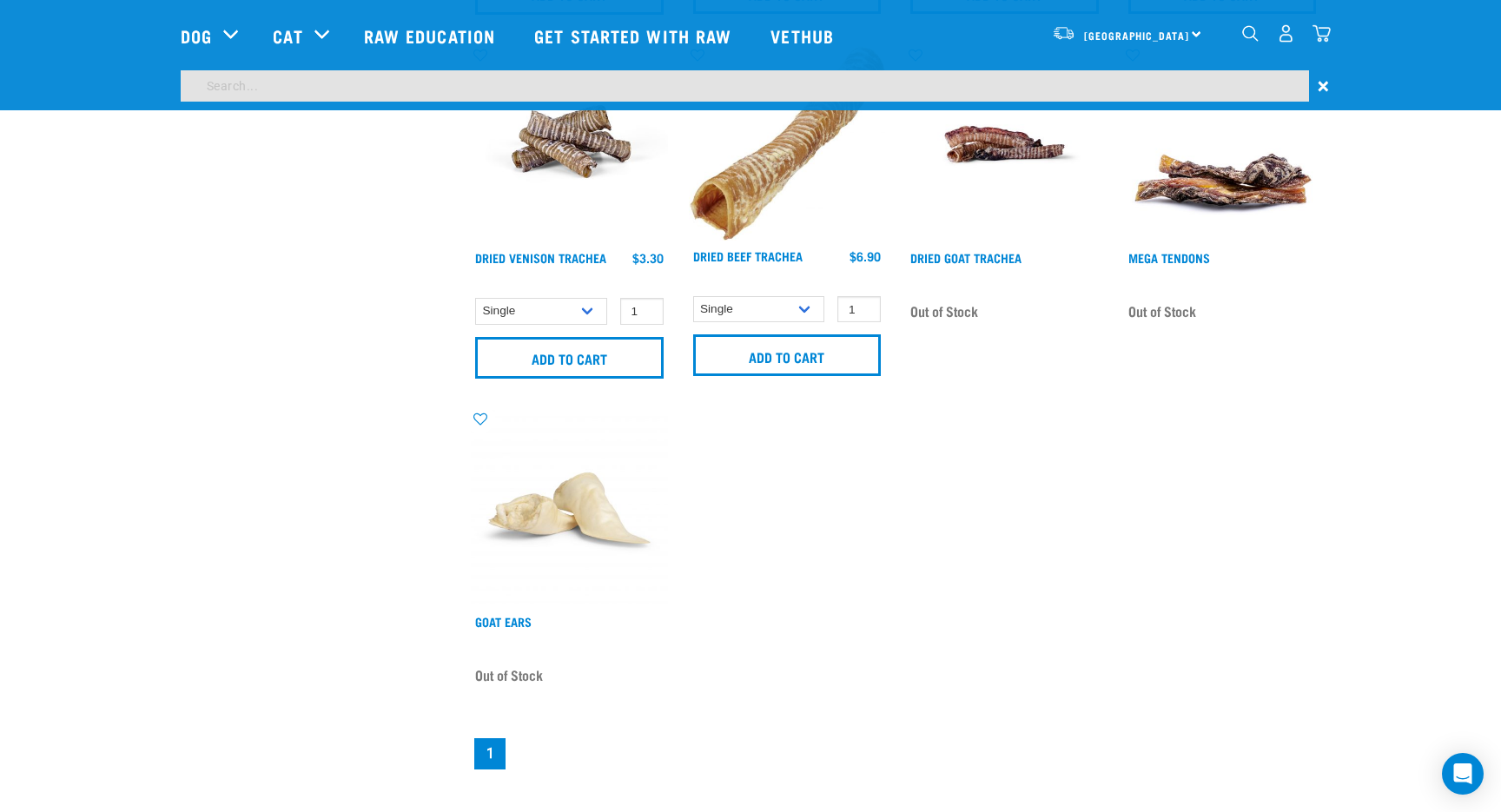
click at [1126, 81] on input "search" at bounding box center [745, 87] width 1128 height 31
type input "mixed treats"
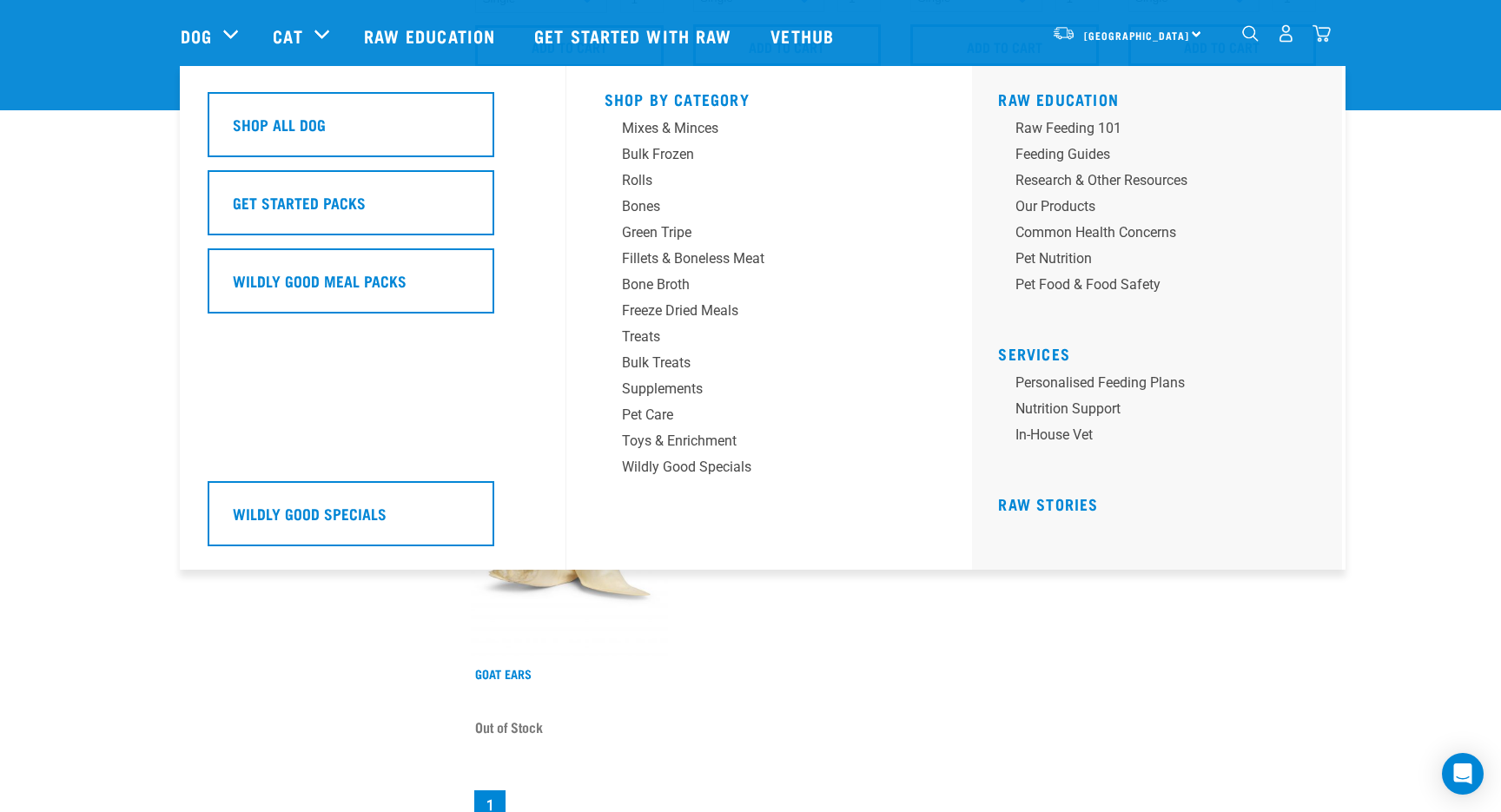
click at [231, 31] on div "Dog" at bounding box center [218, 35] width 75 height 70
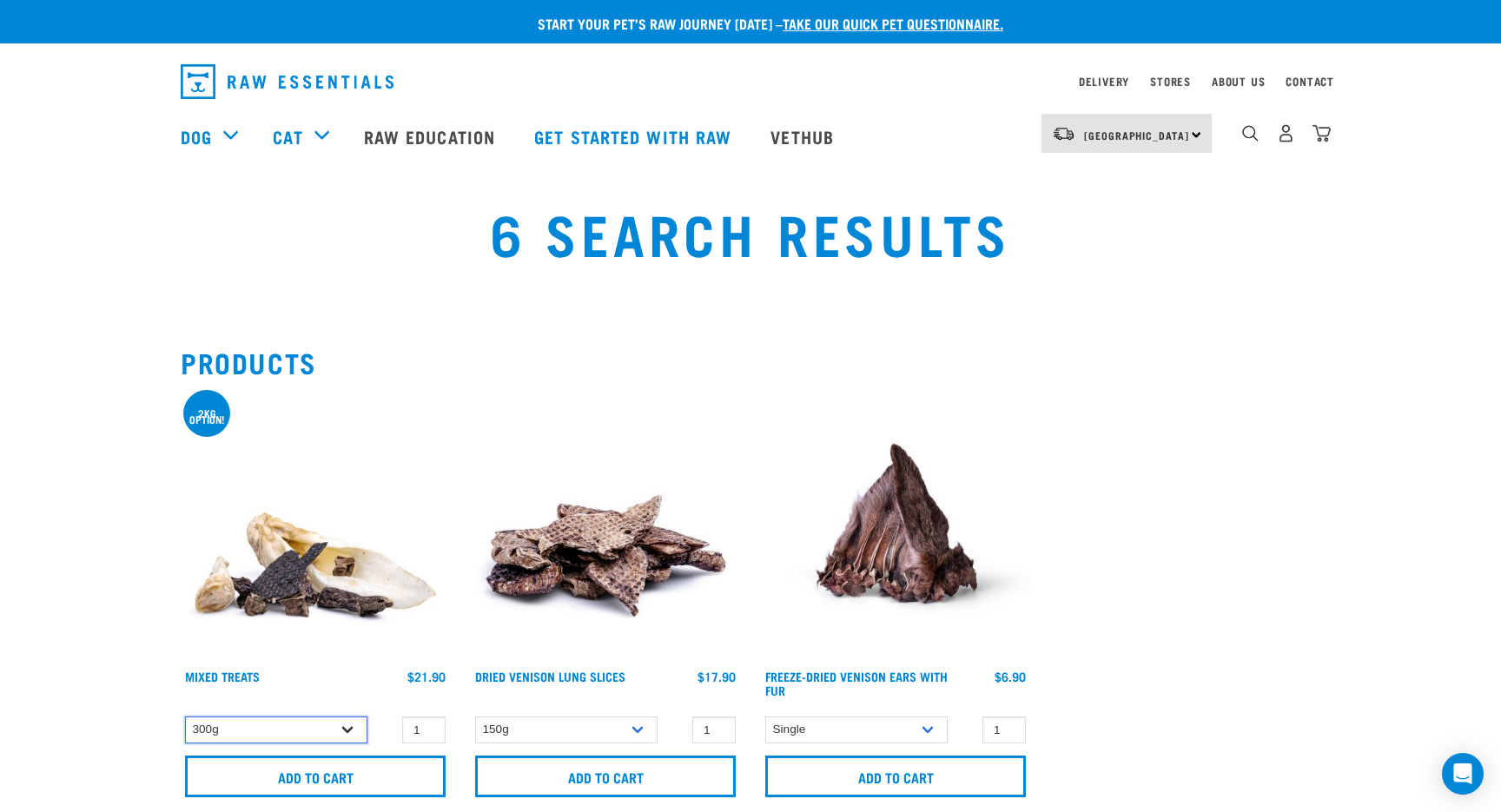
select select "277926"
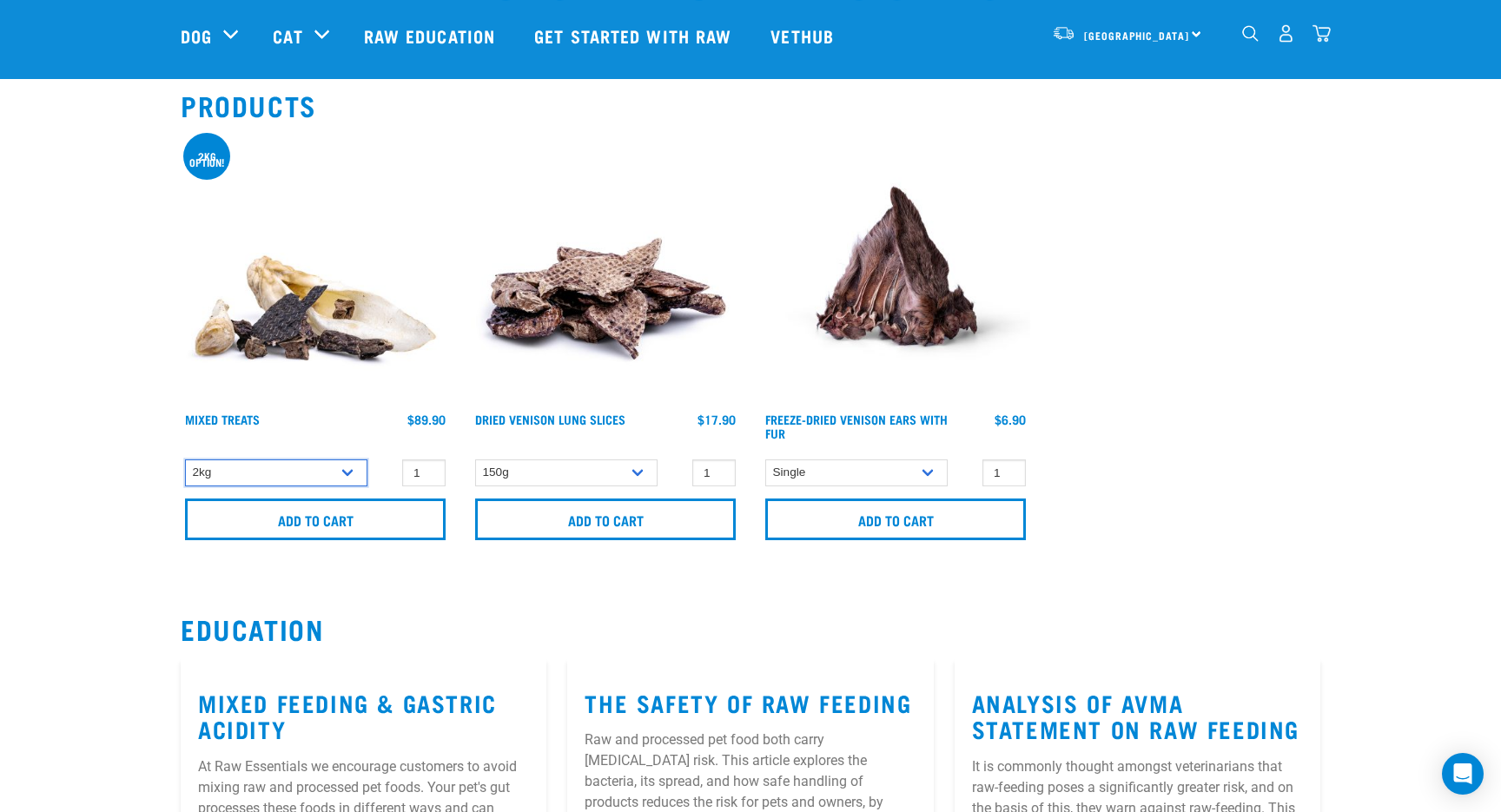
scroll to position [133, 0]
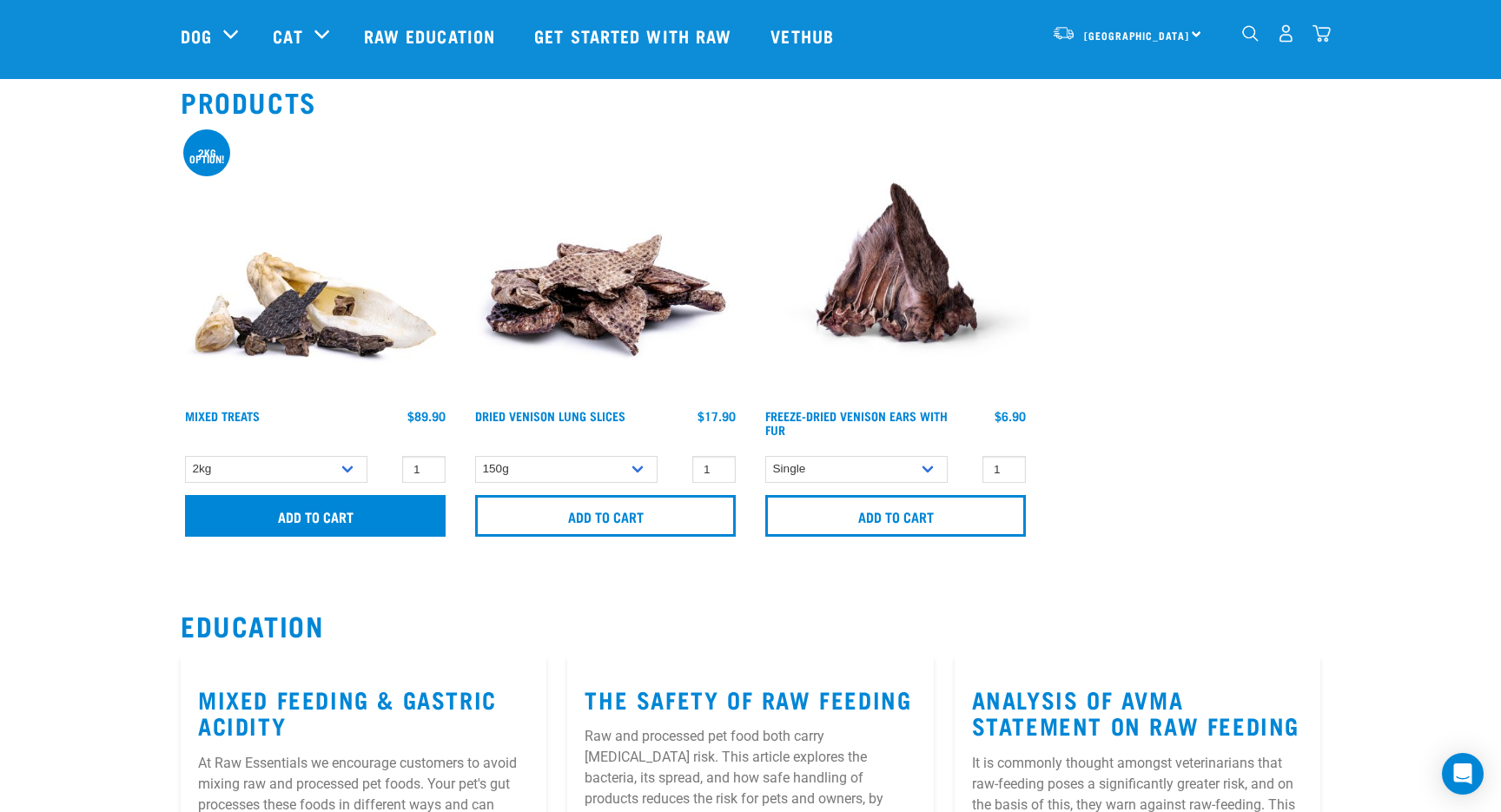
click at [336, 524] on input "Add to cart" at bounding box center [315, 515] width 261 height 41
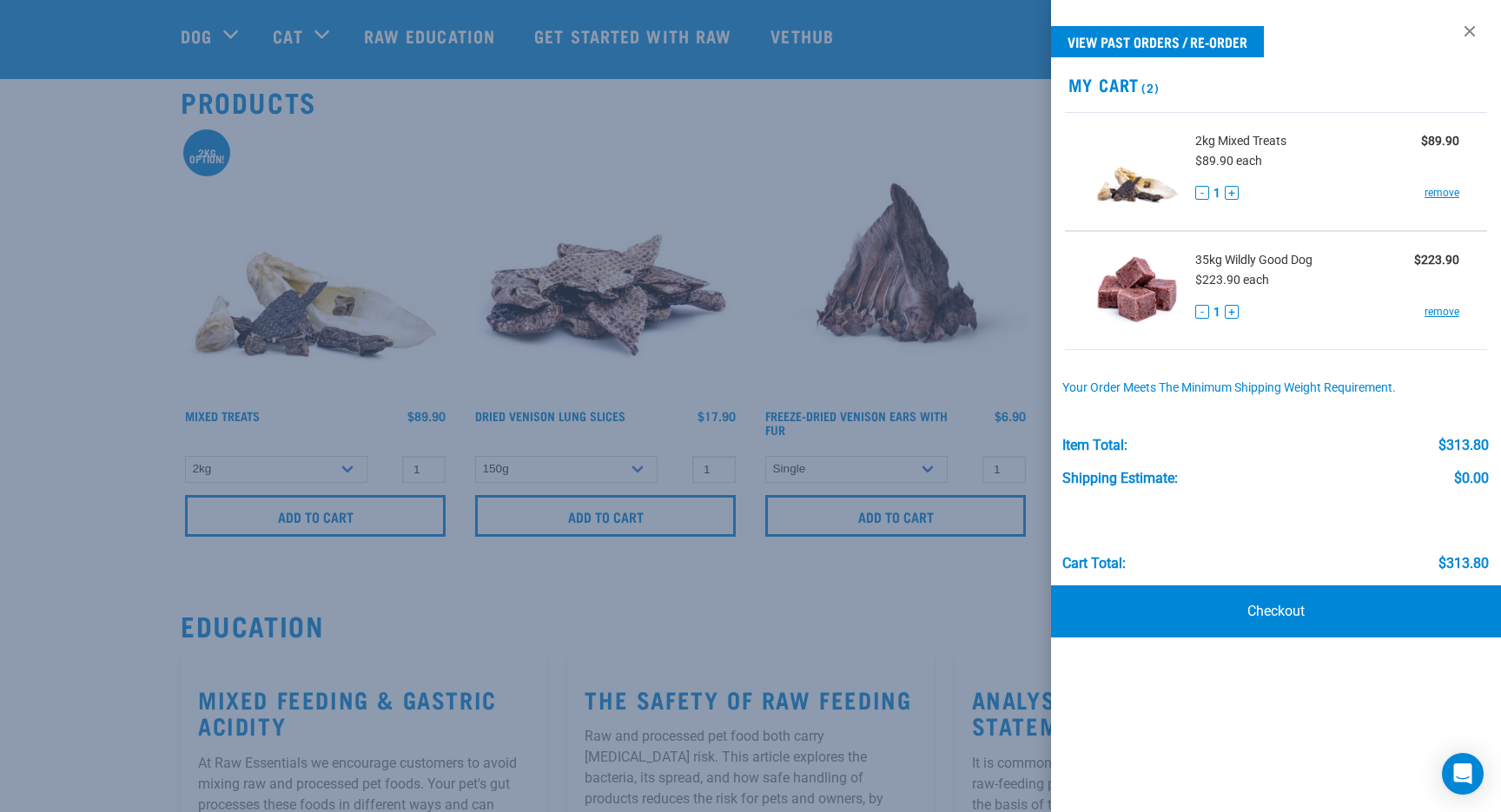
click at [218, 29] on div at bounding box center [750, 406] width 1501 height 812
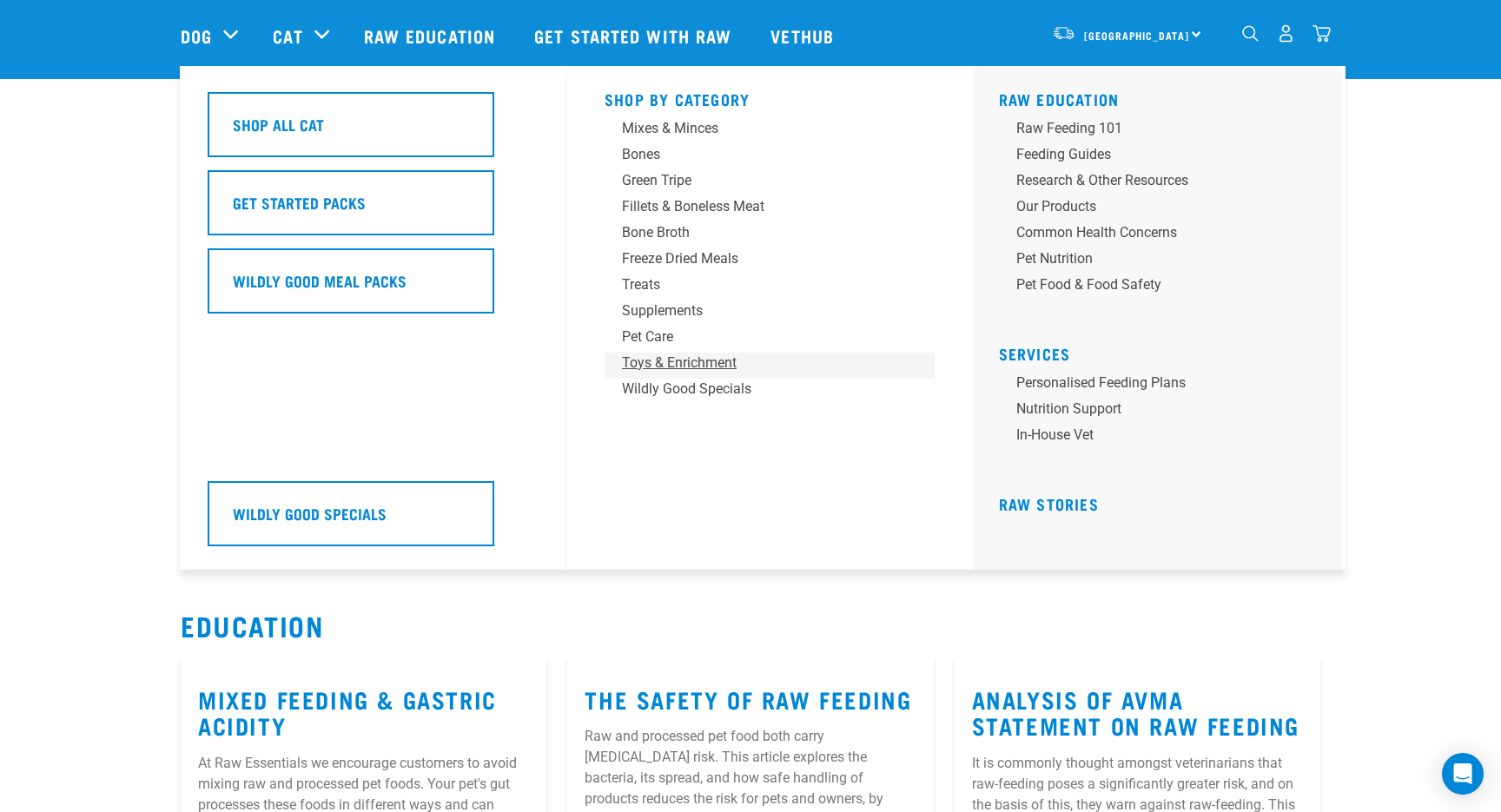
click at [646, 360] on div "Toys & Enrichment" at bounding box center [756, 362] width 270 height 21
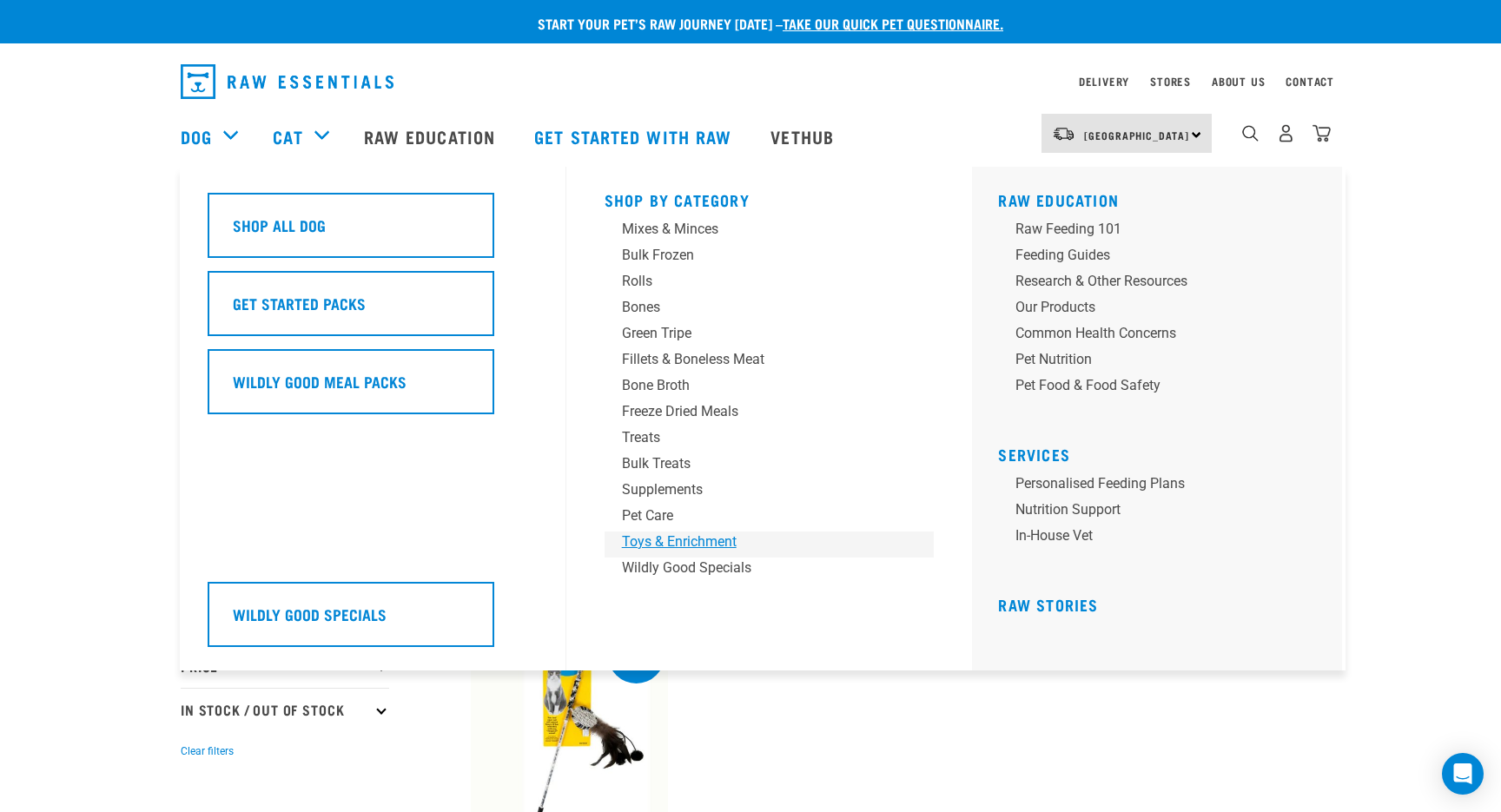
click at [680, 540] on div "Toys & Enrichment" at bounding box center [756, 541] width 270 height 21
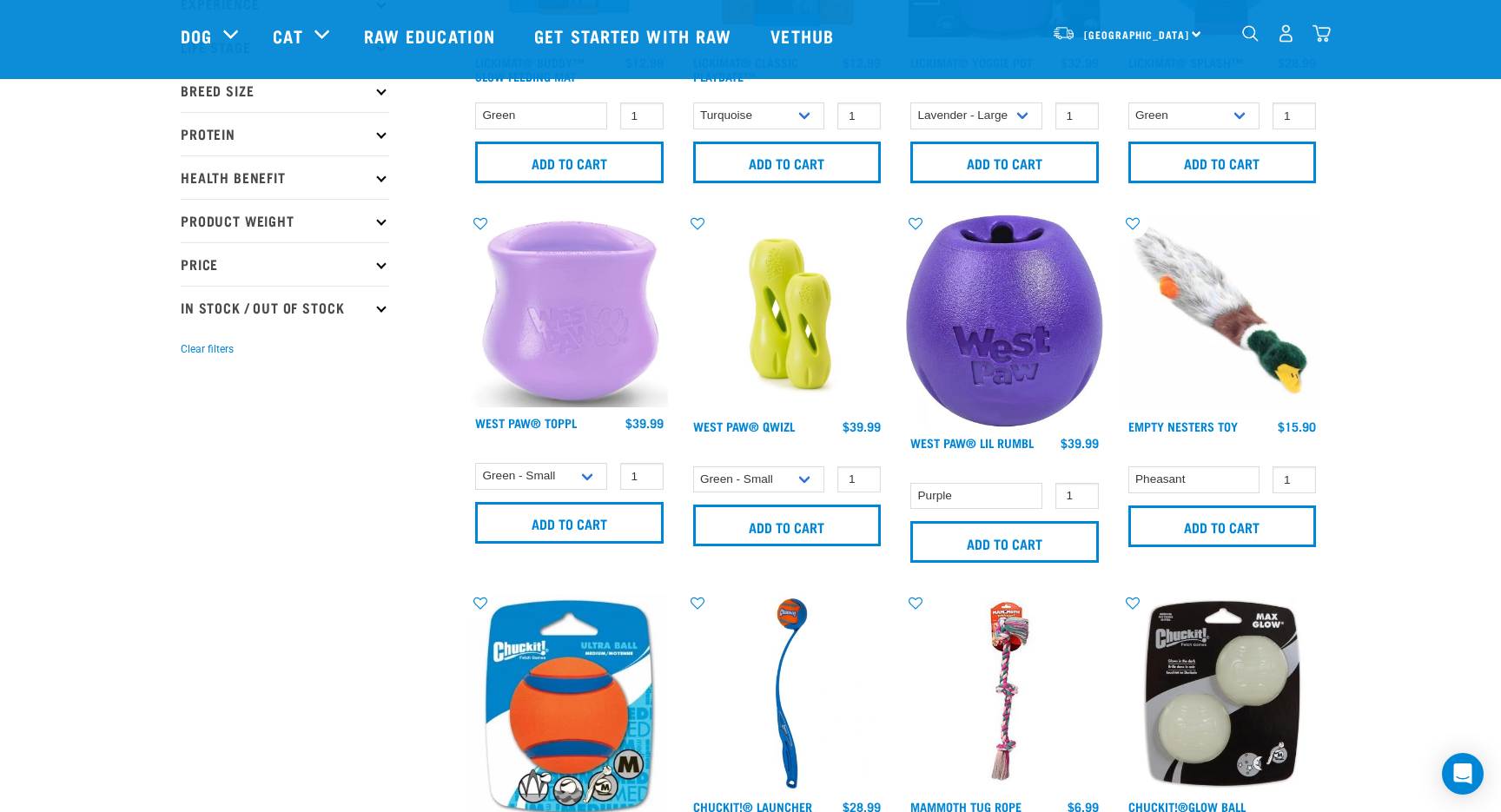
scroll to position [275, 0]
click at [582, 365] on img at bounding box center [570, 310] width 197 height 194
select select "626158"
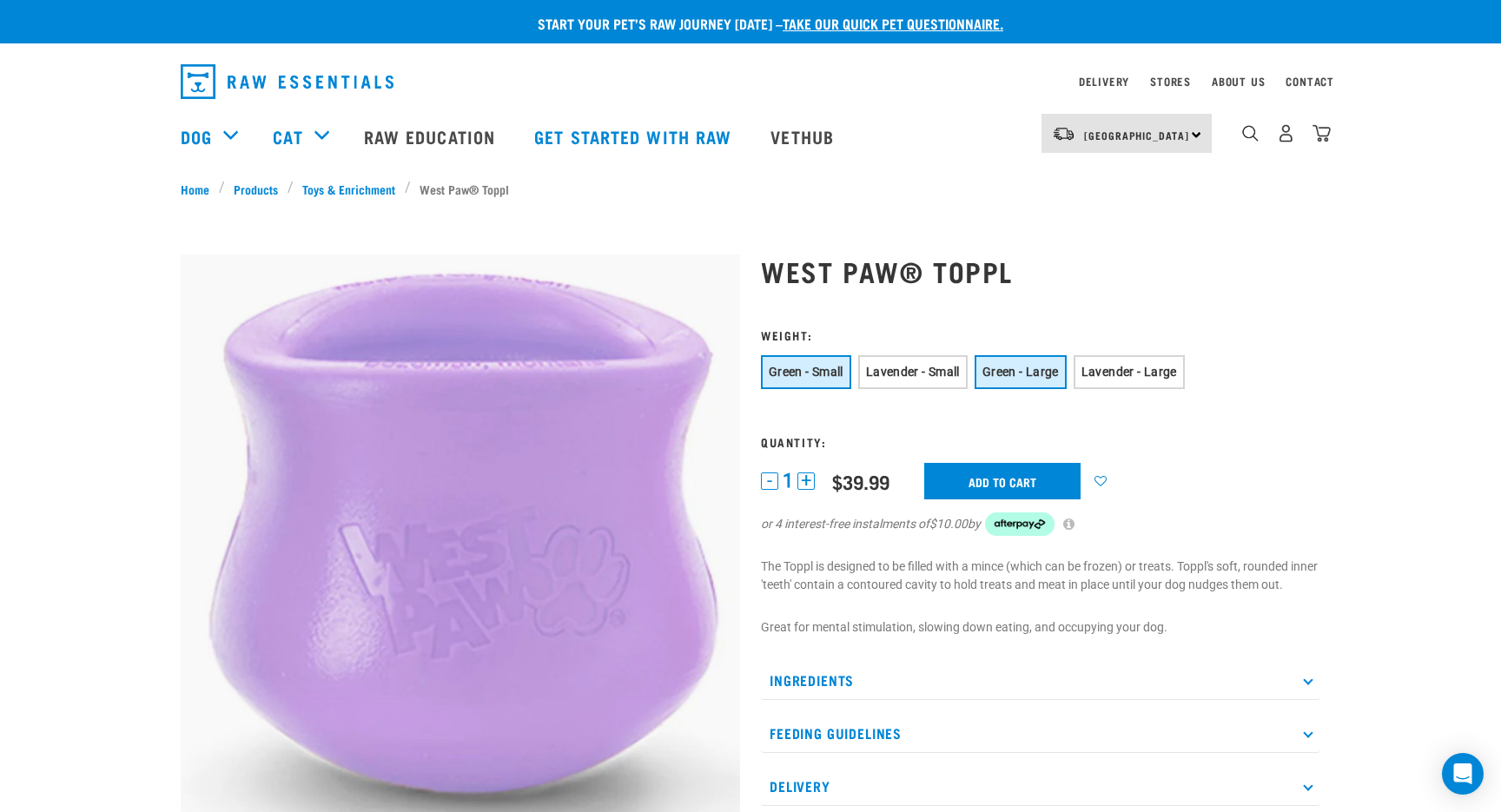
click at [1058, 368] on span "Green - Large" at bounding box center [1021, 372] width 77 height 14
click at [1162, 393] on form at bounding box center [1040, 442] width 560 height 229
click at [1169, 377] on span "Lavender - Large" at bounding box center [1128, 372] width 95 height 14
click at [1026, 370] on span "Green - Large" at bounding box center [1021, 372] width 77 height 14
click at [1325, 130] on img "dropdown navigation" at bounding box center [1321, 133] width 19 height 19
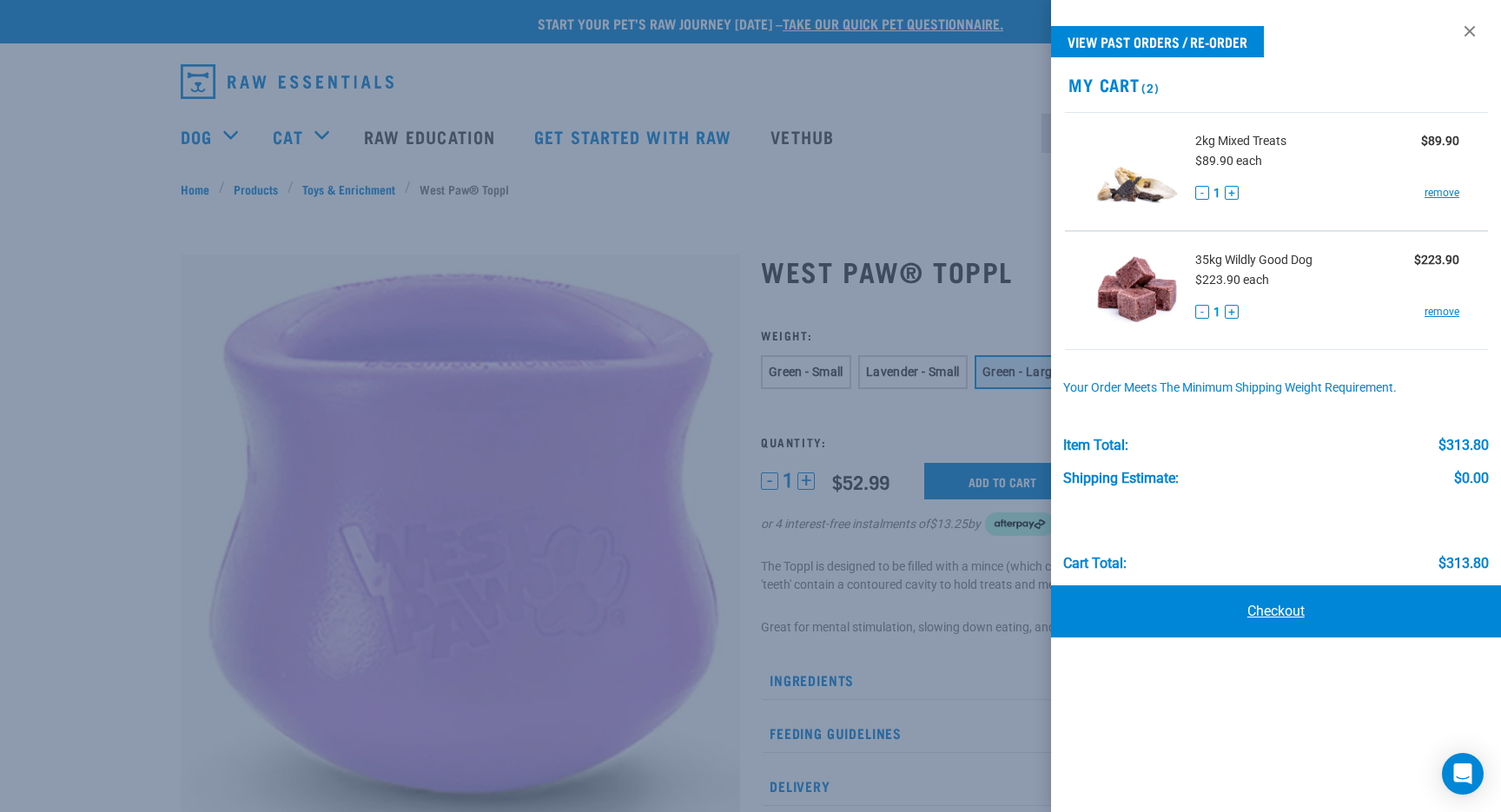
click at [1255, 605] on link "Checkout" at bounding box center [1275, 610] width 450 height 52
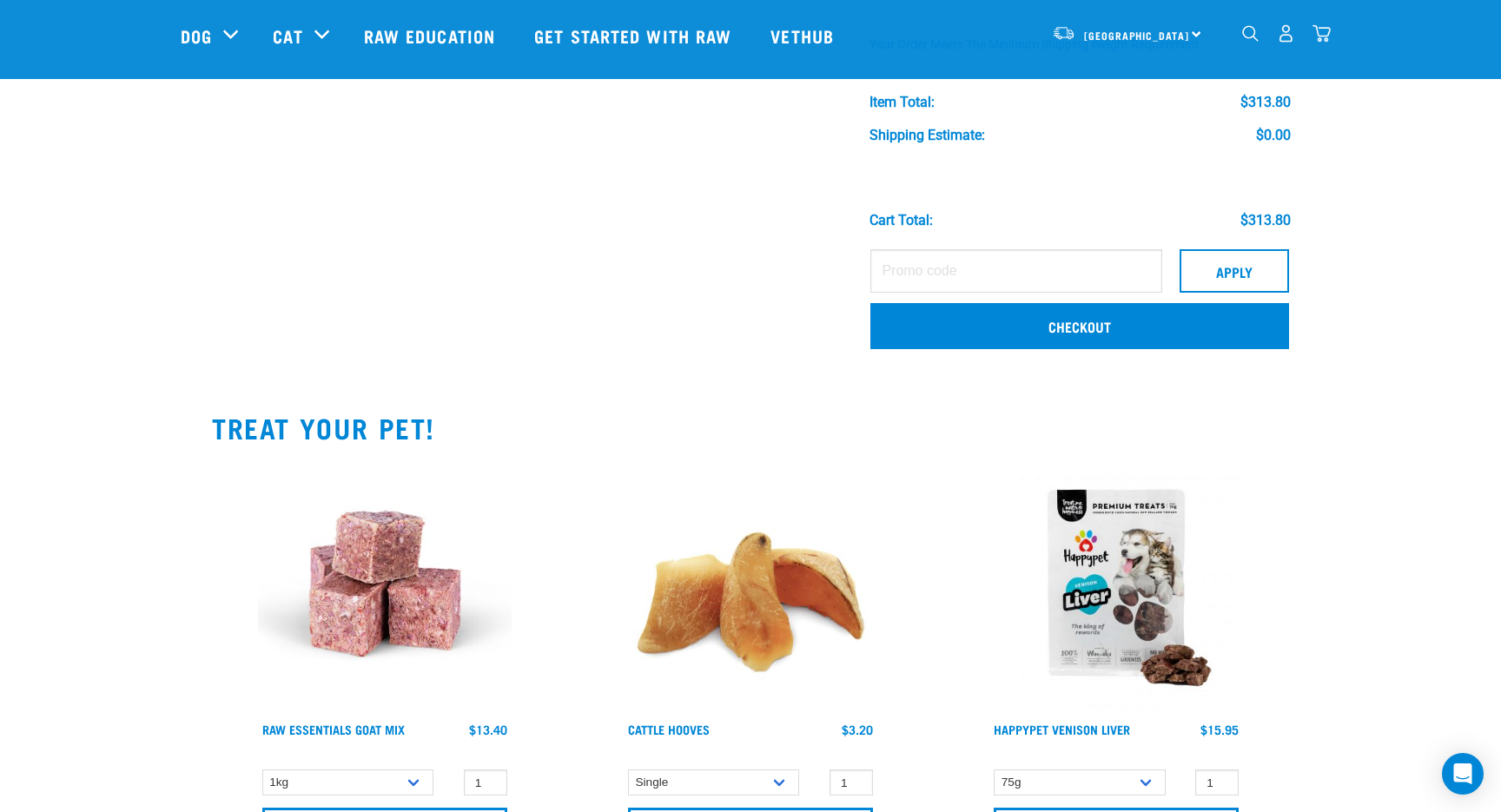
scroll to position [366, 0]
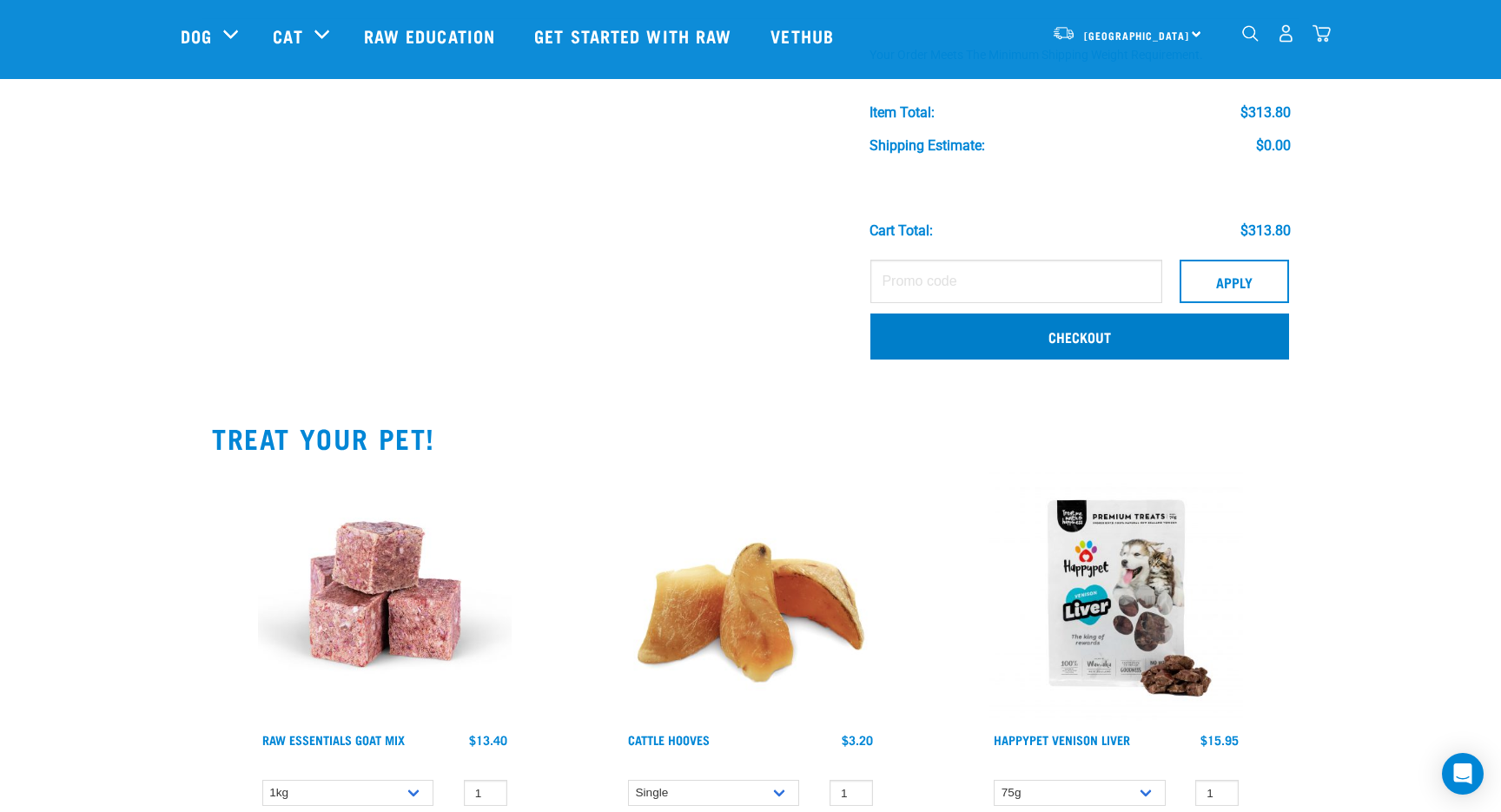
click at [1031, 325] on link "Checkout" at bounding box center [1080, 336] width 419 height 45
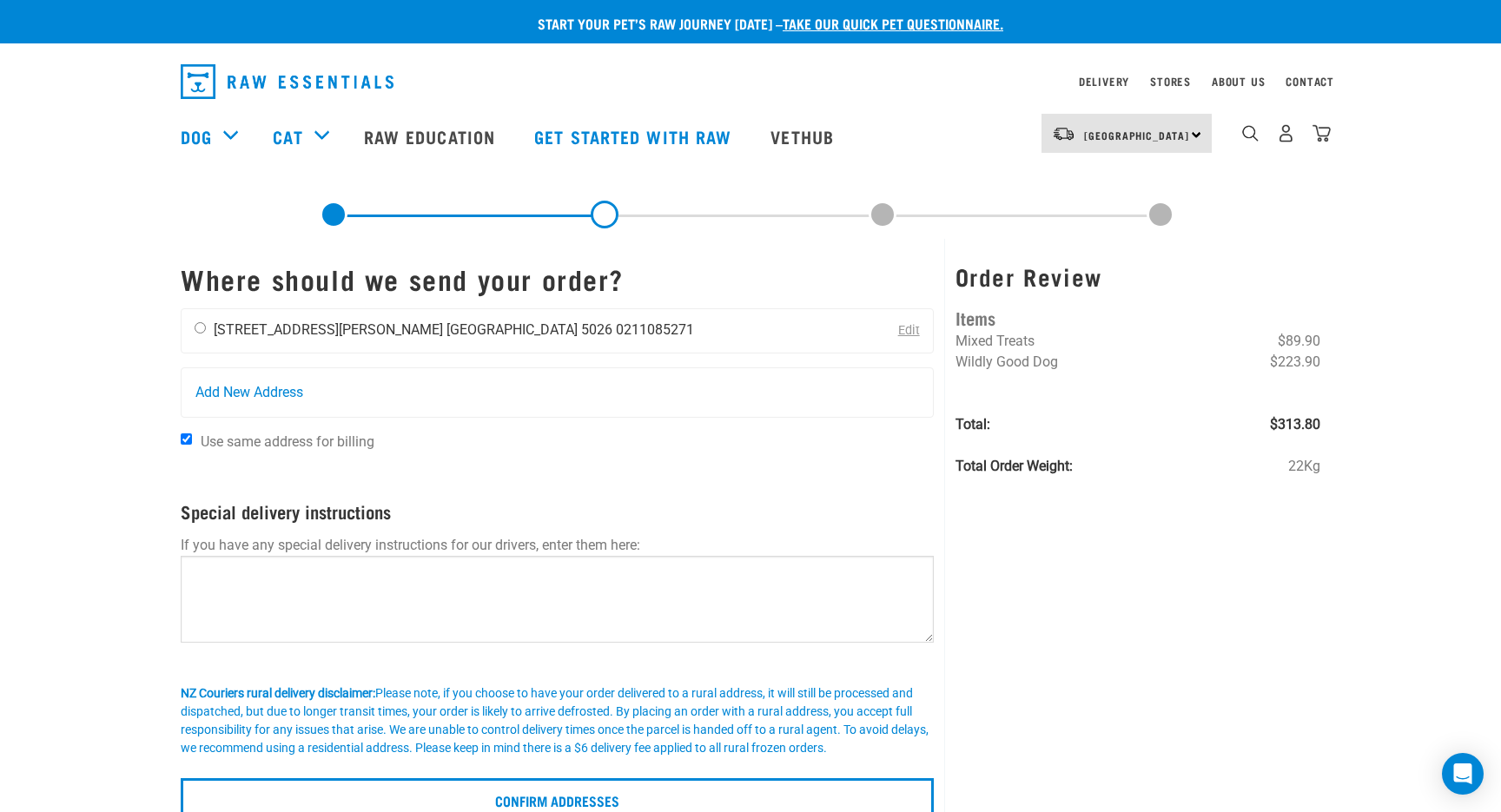
click at [202, 332] on input "radio" at bounding box center [200, 327] width 11 height 11
radio input "true"
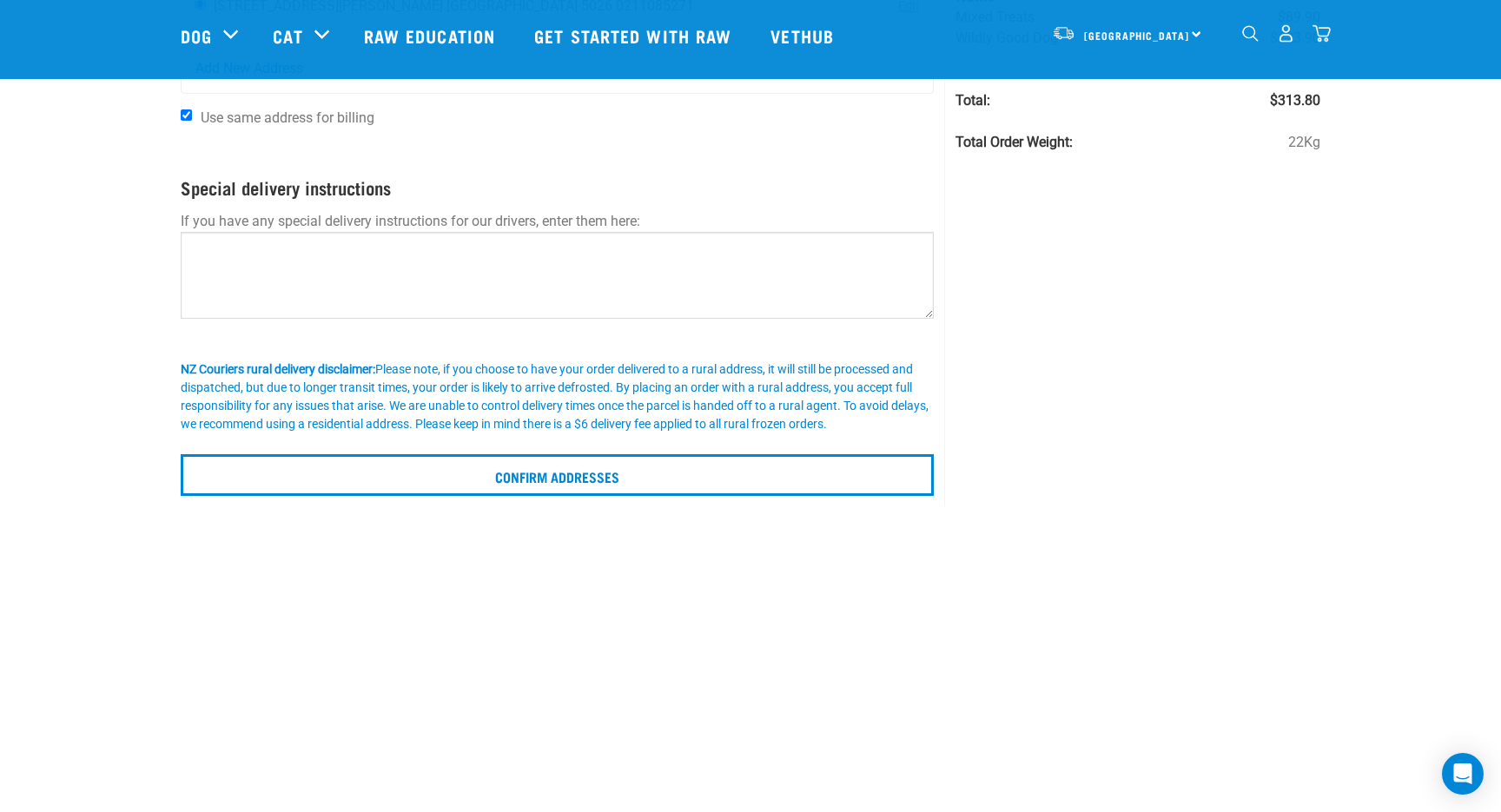
scroll to position [202, 0]
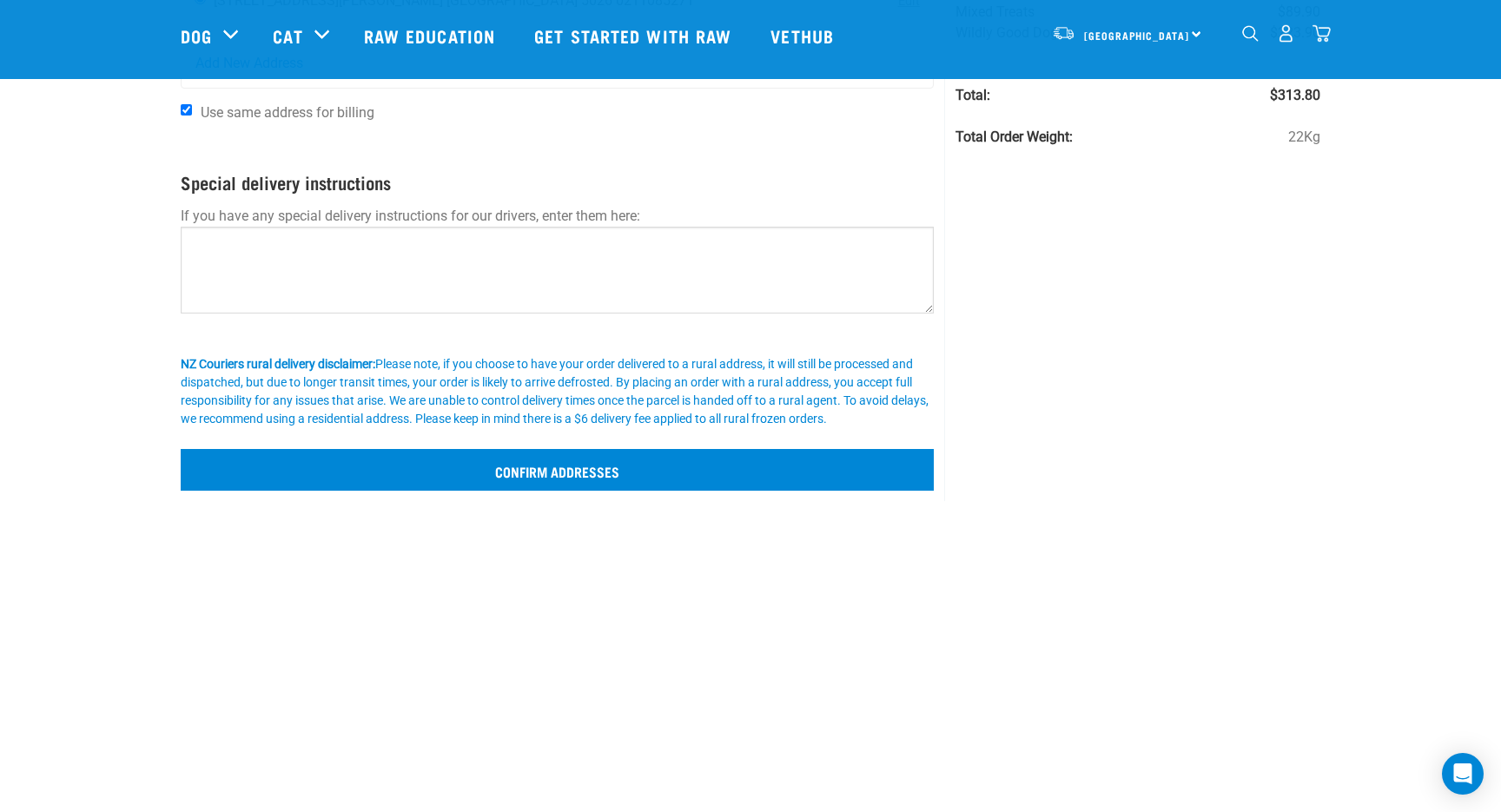
click at [520, 476] on input "Confirm addresses" at bounding box center [557, 469] width 752 height 41
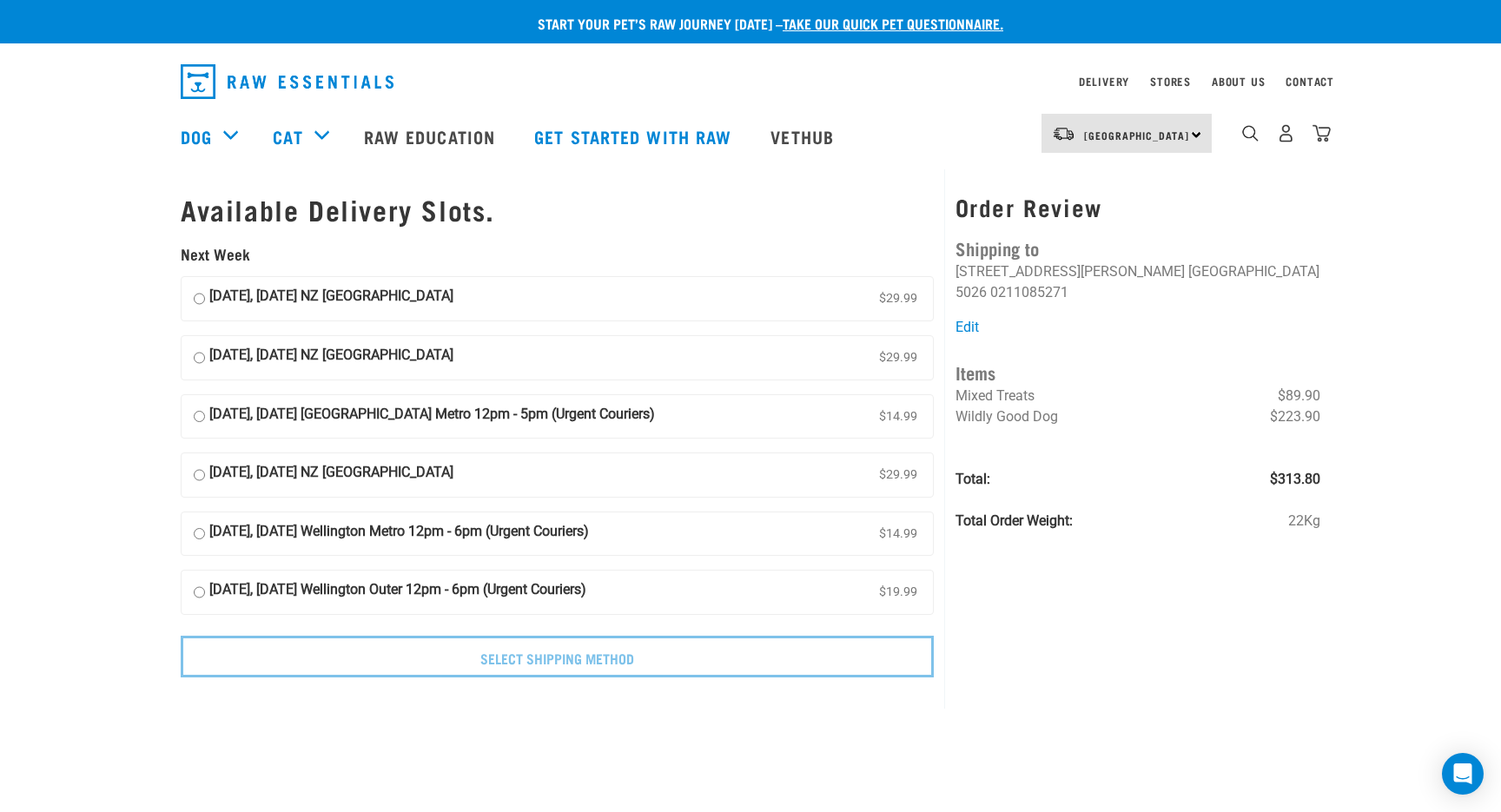
click at [403, 415] on strong "[DATE], [DATE] [GEOGRAPHIC_DATA] Metro 12pm - 5pm (Urgent Couriers)" at bounding box center [432, 417] width 446 height 26
click at [205, 415] on input "[DATE], [DATE] [GEOGRAPHIC_DATA] Metro 12pm - 5pm (Urgent Couriers) $14.99" at bounding box center [199, 417] width 11 height 26
radio input "true"
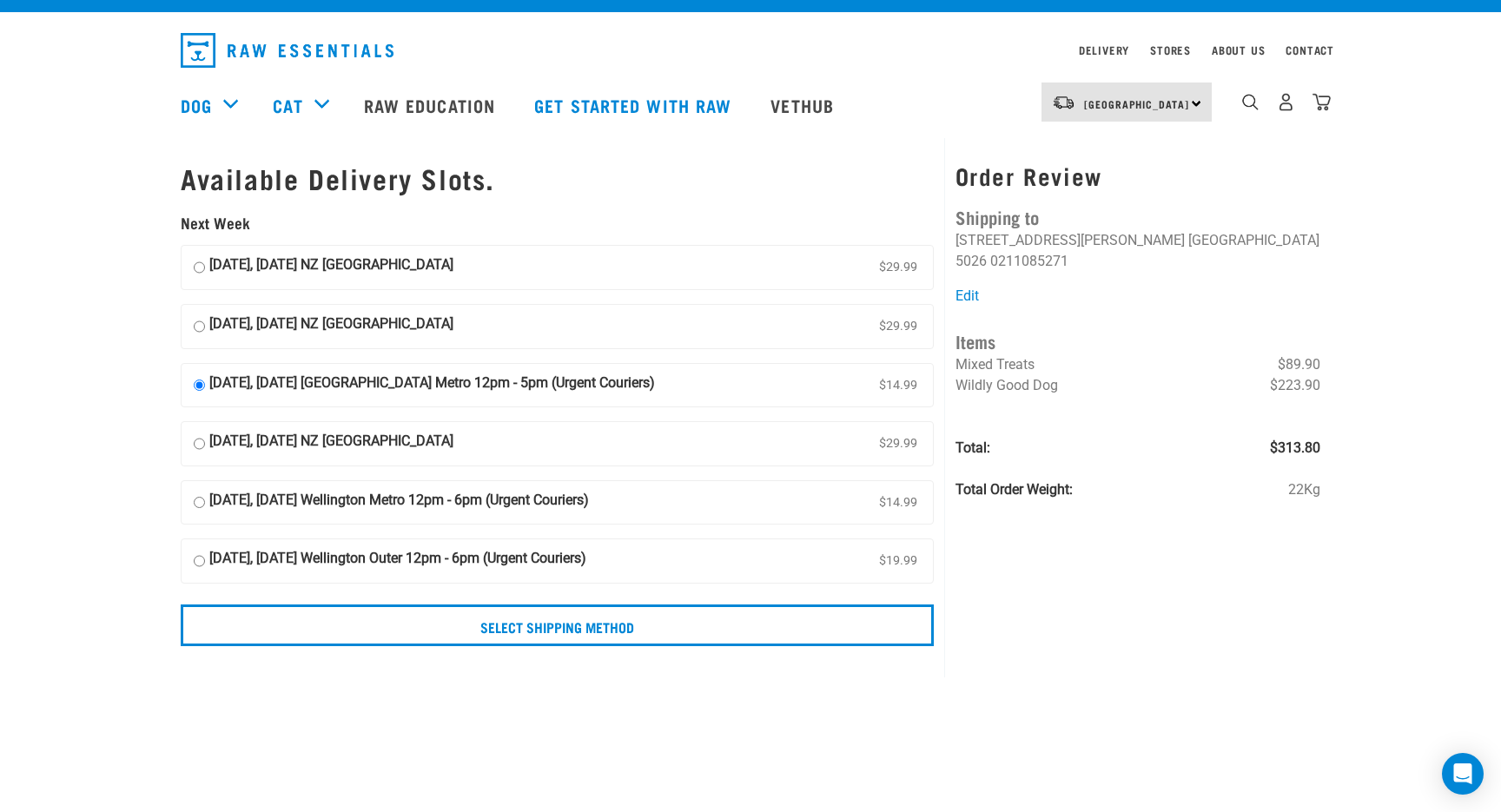
scroll to position [31, 0]
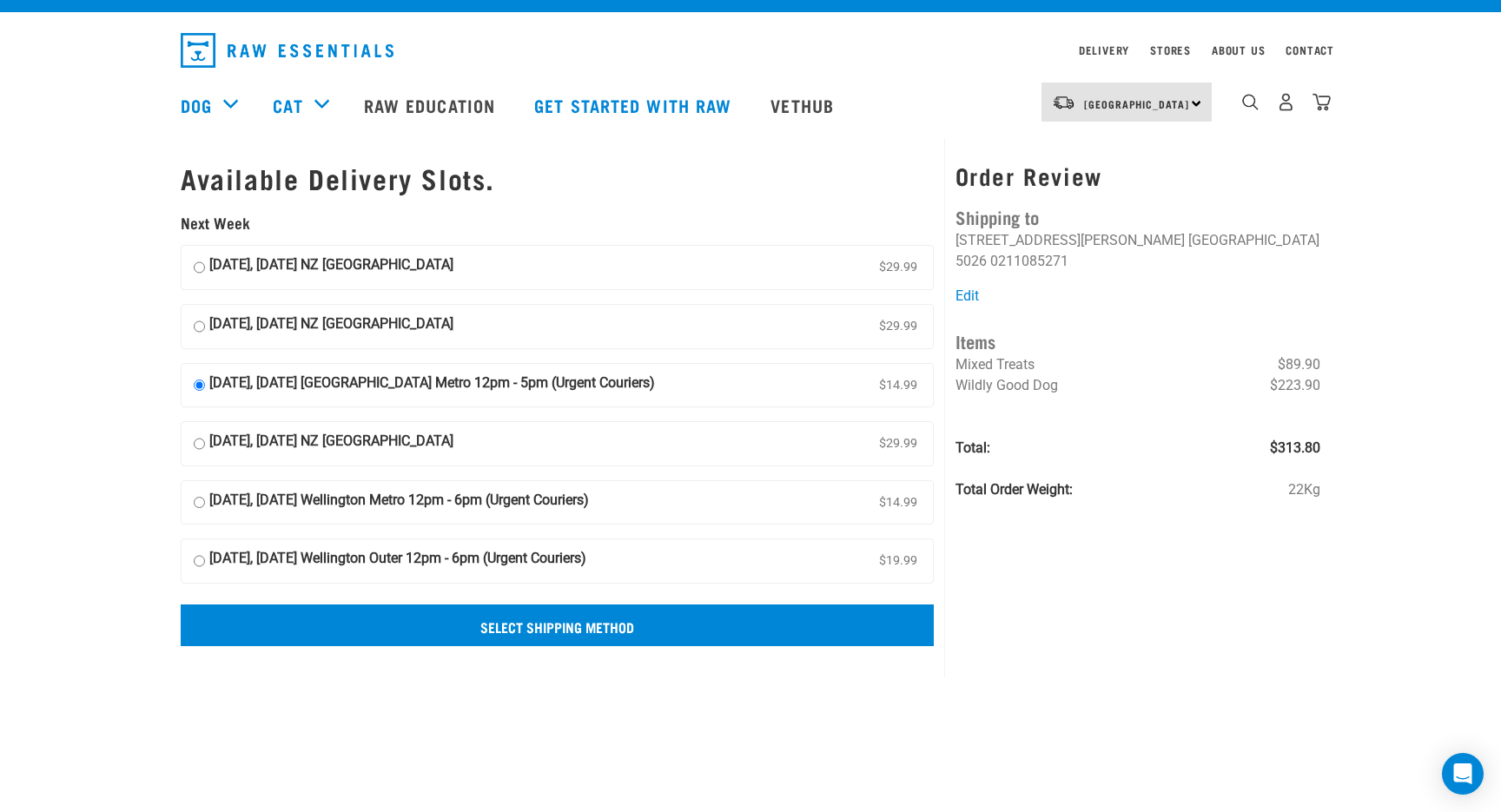
click at [878, 610] on input "Select Shipping Method" at bounding box center [557, 625] width 752 height 41
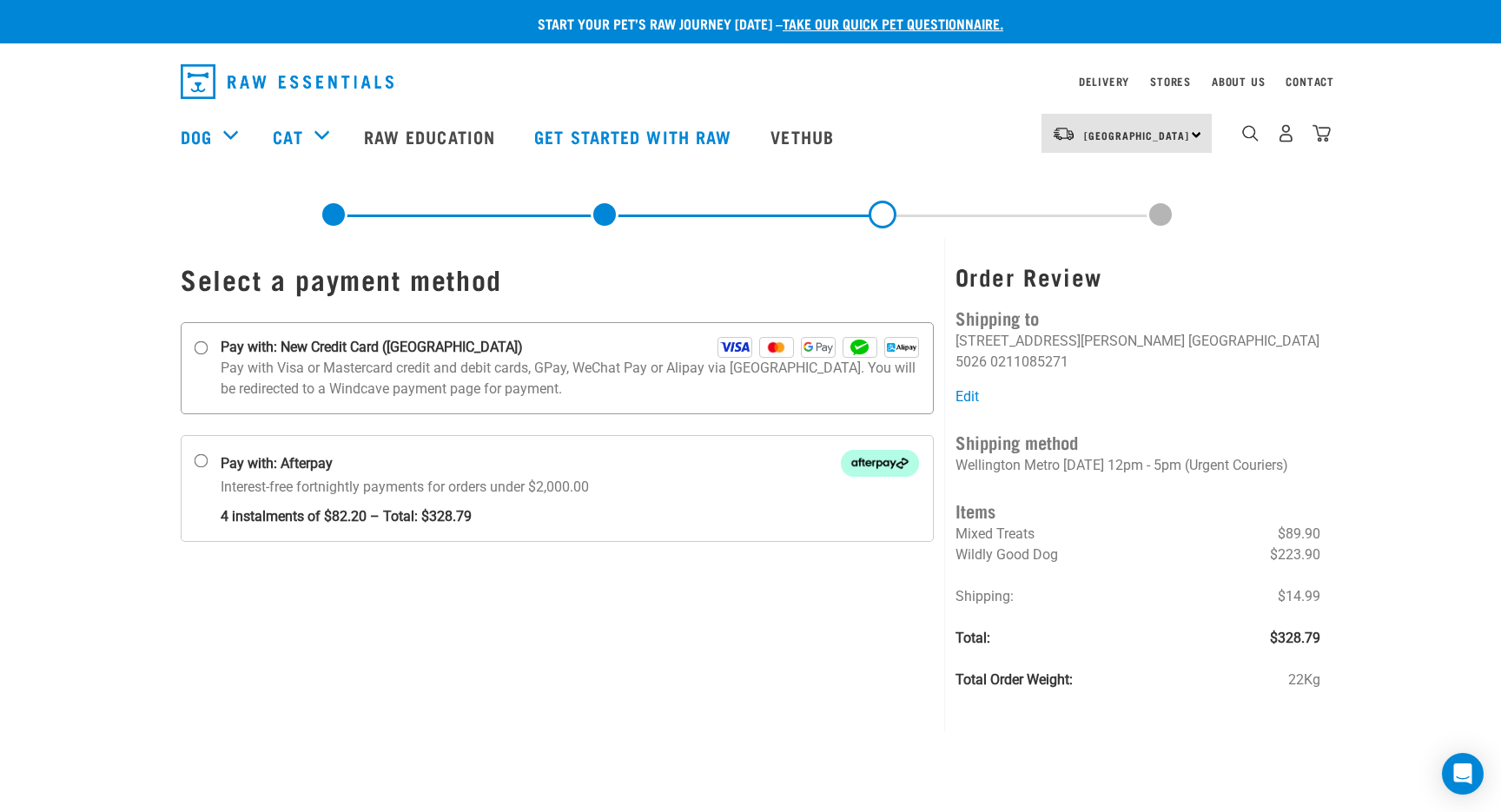
click at [456, 367] on p "Pay with Visa or Mastercard credit and debit cards, GPay, WeChat Pay or Alipay …" at bounding box center [570, 378] width 698 height 41
click at [209, 355] on input "Pay with: New Credit Card ([GEOGRAPHIC_DATA])" at bounding box center [202, 348] width 14 height 14
radio input "true"
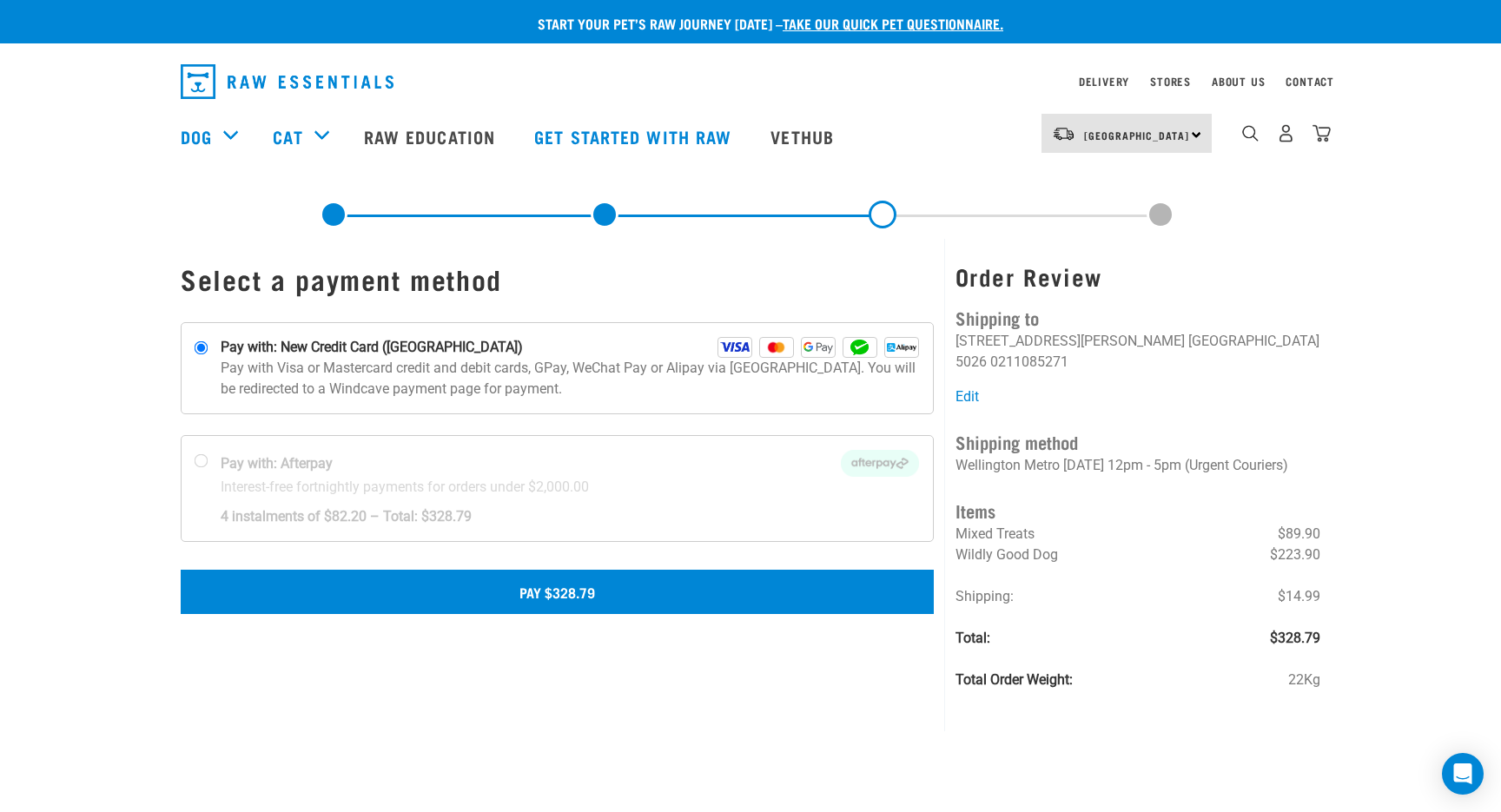
click at [566, 584] on button "Pay $328.79" at bounding box center [557, 591] width 752 height 43
